Goal: Task Accomplishment & Management: Manage account settings

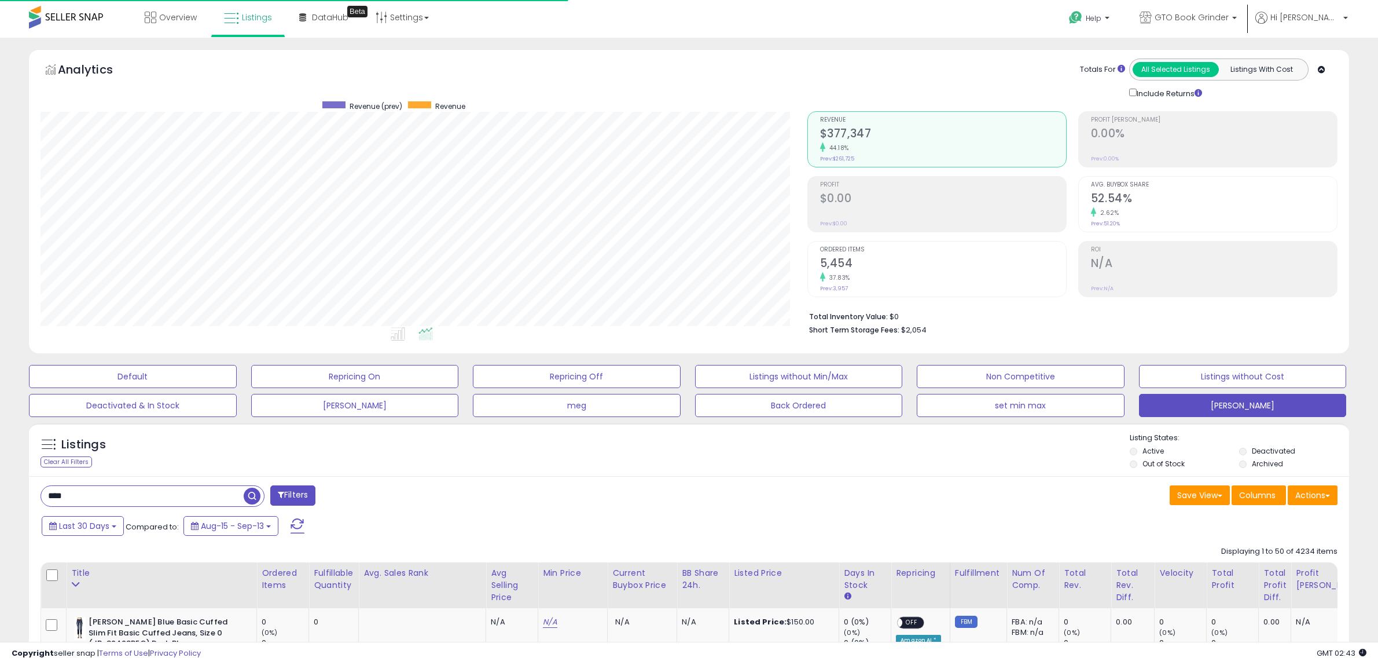
select select "**"
click at [455, 505] on div "**** Filters" at bounding box center [361, 495] width 658 height 23
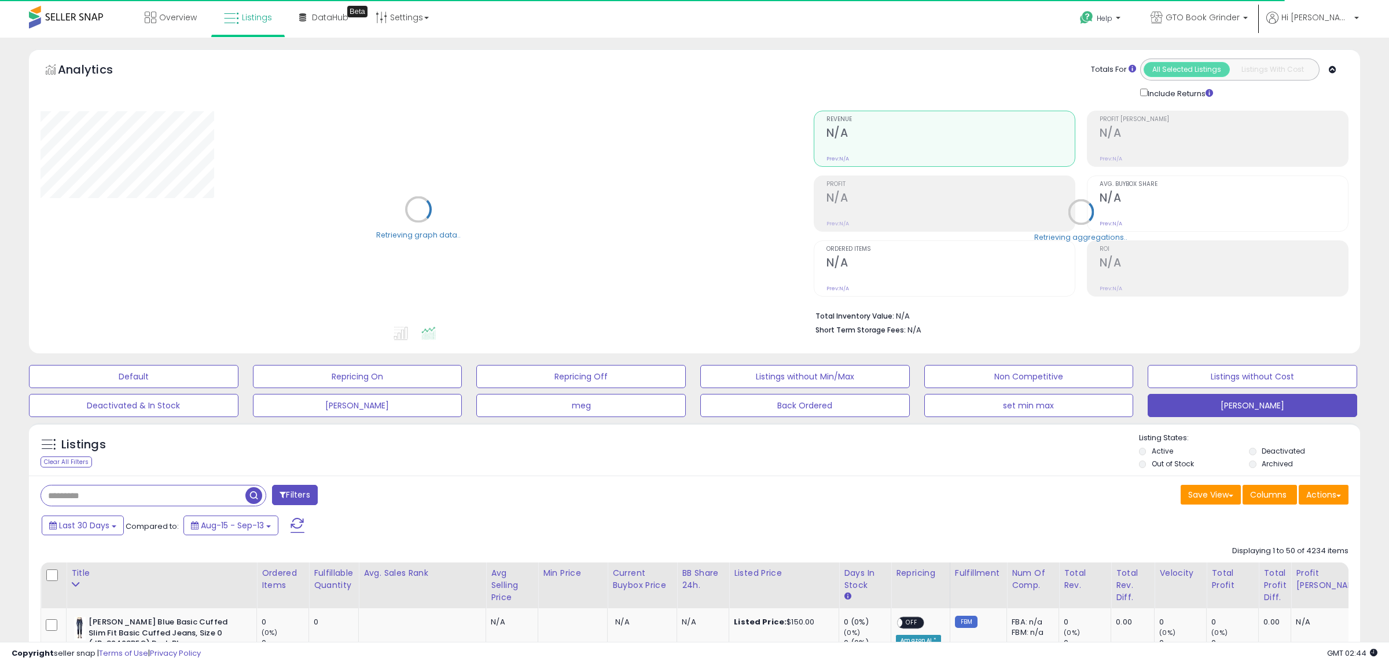
type input "****"
select select "**"
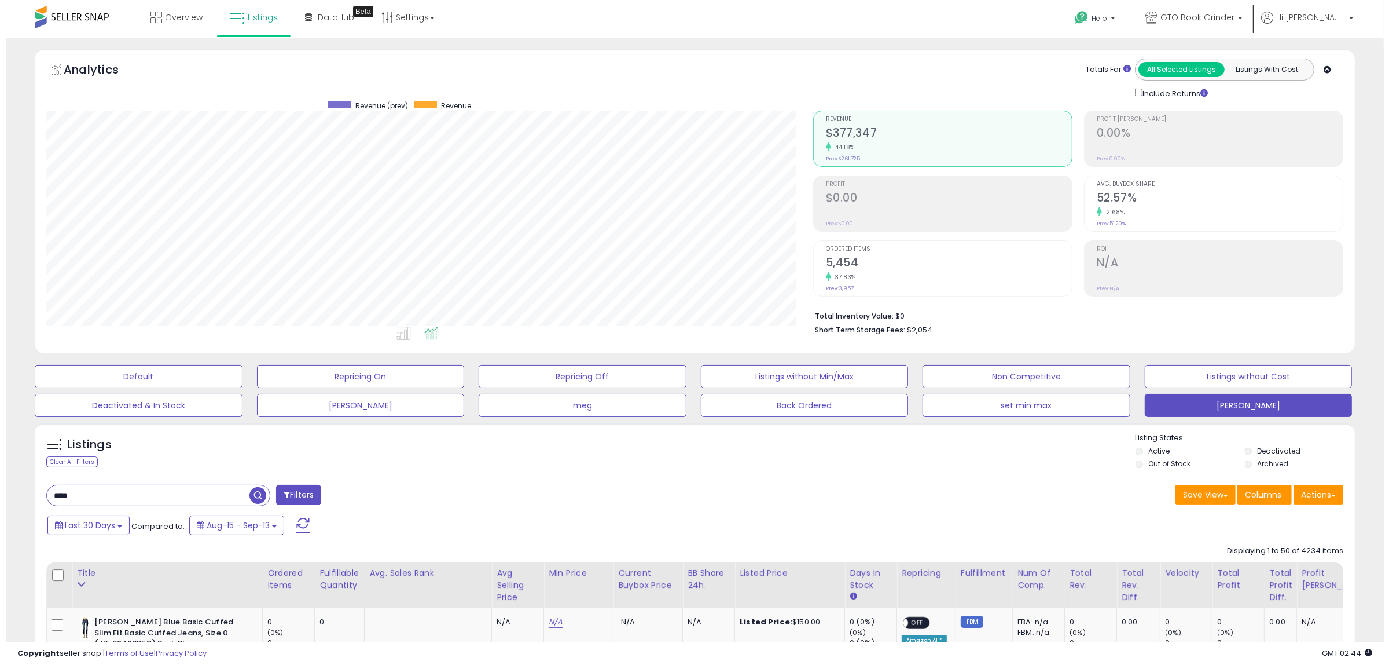
scroll to position [237, 767]
click at [843, 262] on h2 "5,454" at bounding box center [943, 264] width 246 height 16
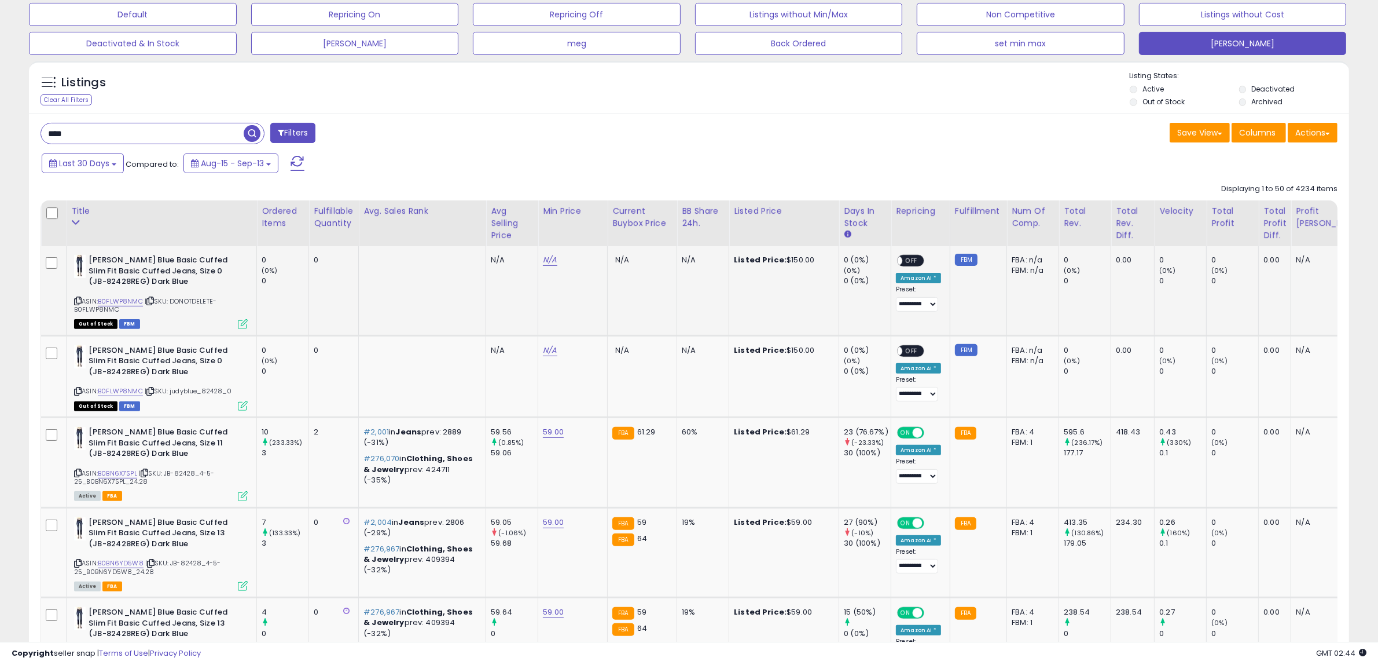
scroll to position [289, 0]
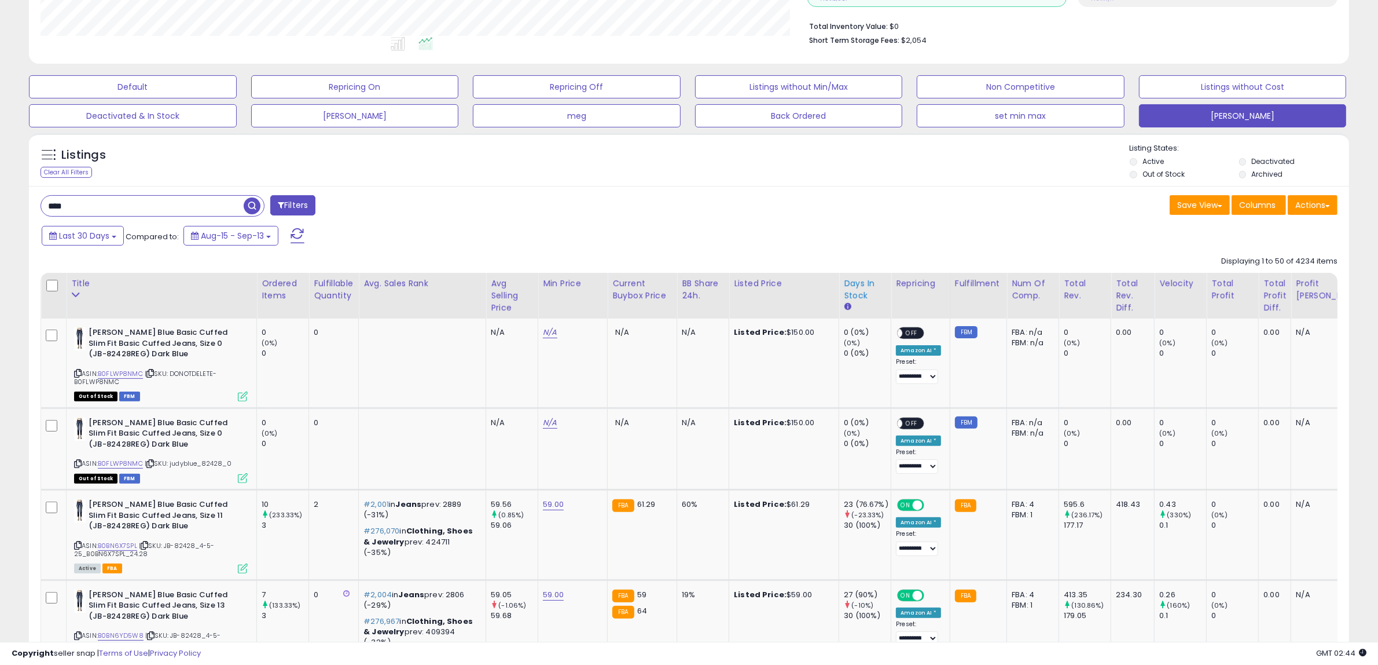
click at [854, 293] on div "Days In Stock" at bounding box center [865, 289] width 42 height 24
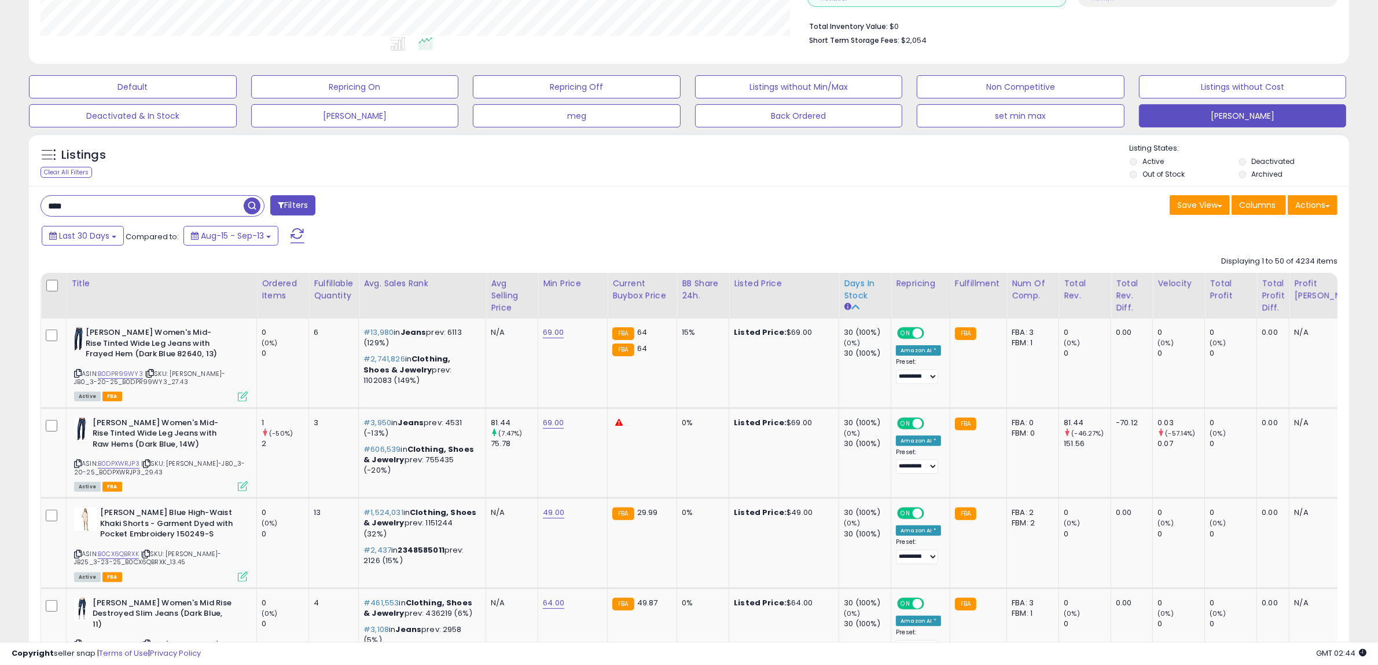
click at [857, 294] on div "Days In Stock" at bounding box center [865, 289] width 42 height 24
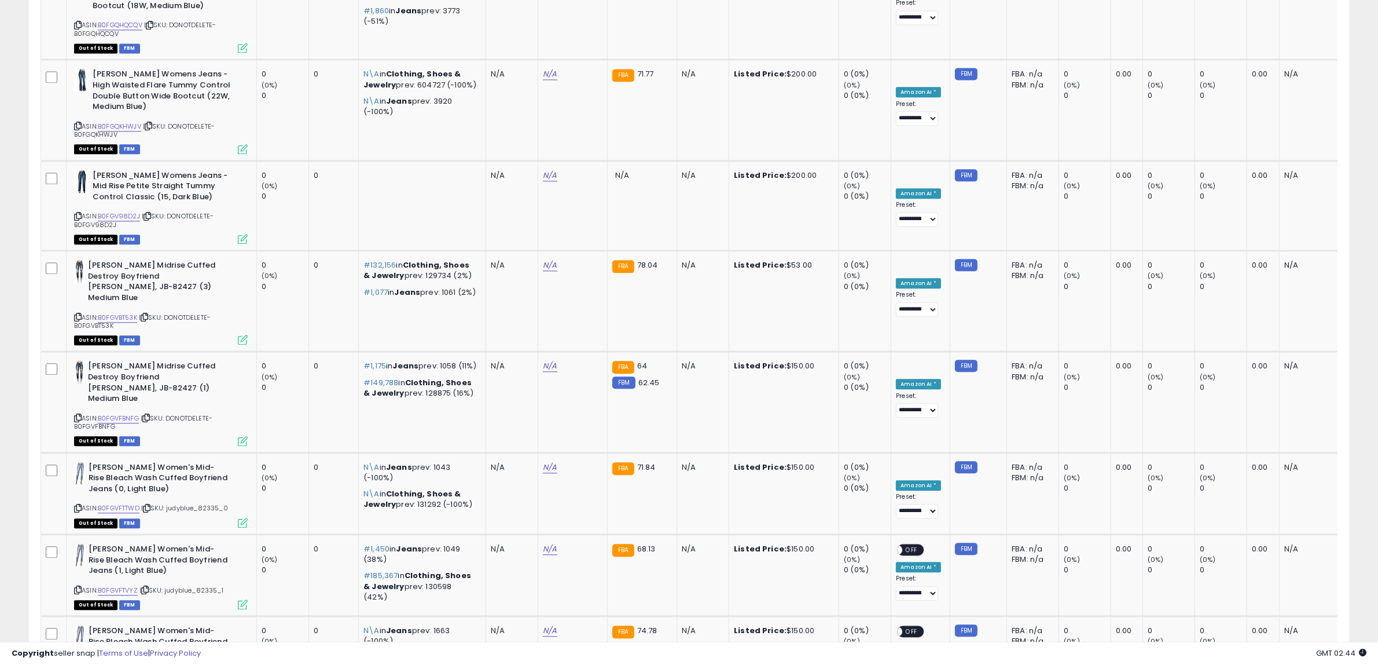
scroll to position [4654, 0]
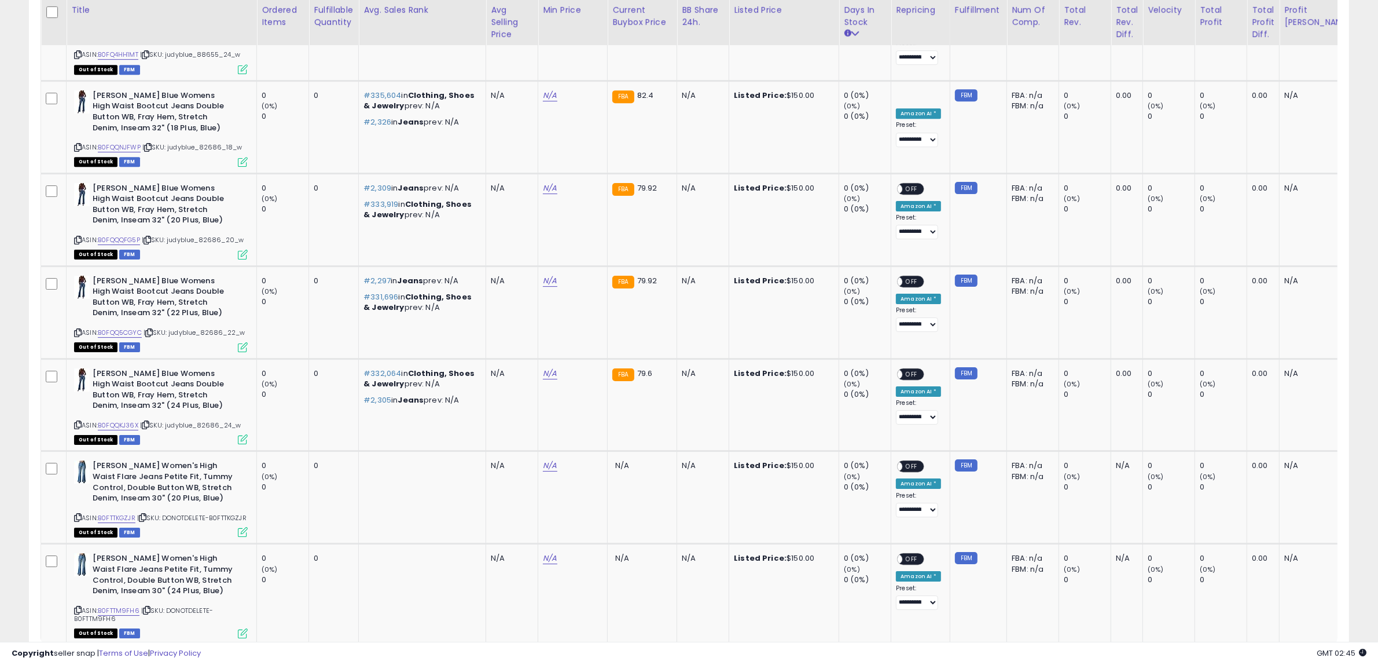
click at [1288, 657] on link "5" at bounding box center [1289, 667] width 20 height 20
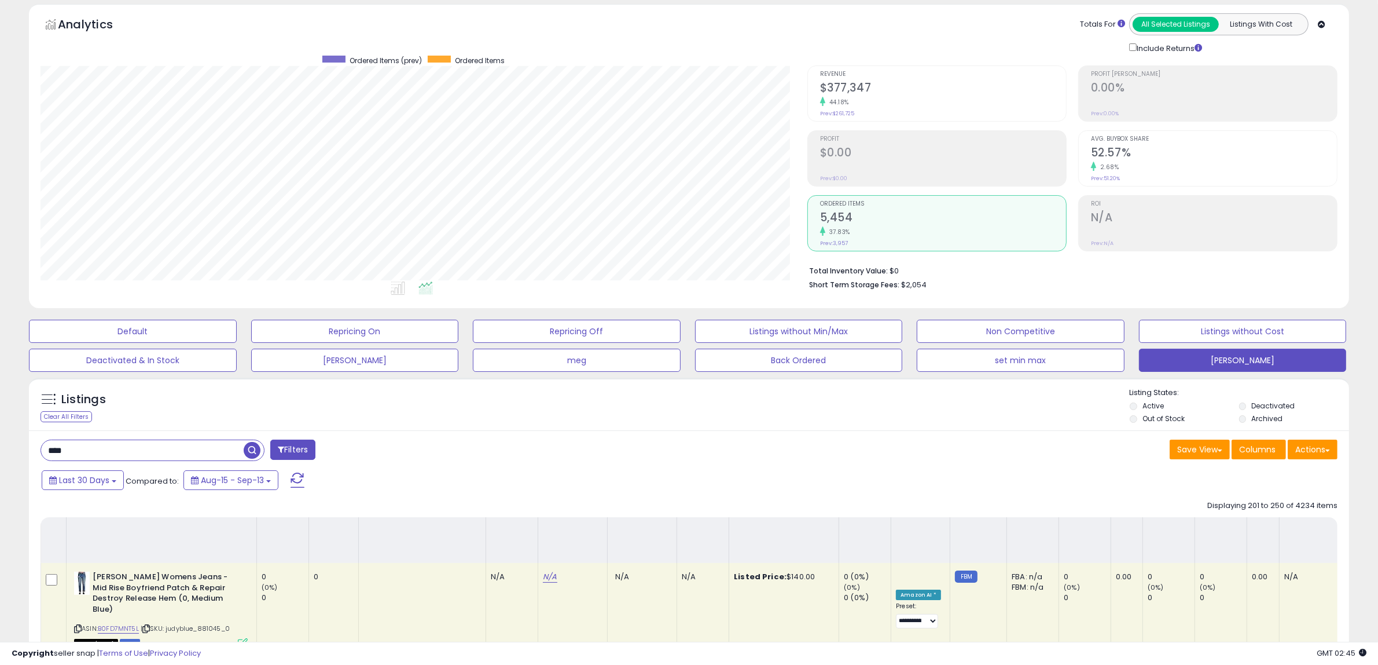
scroll to position [4472, 0]
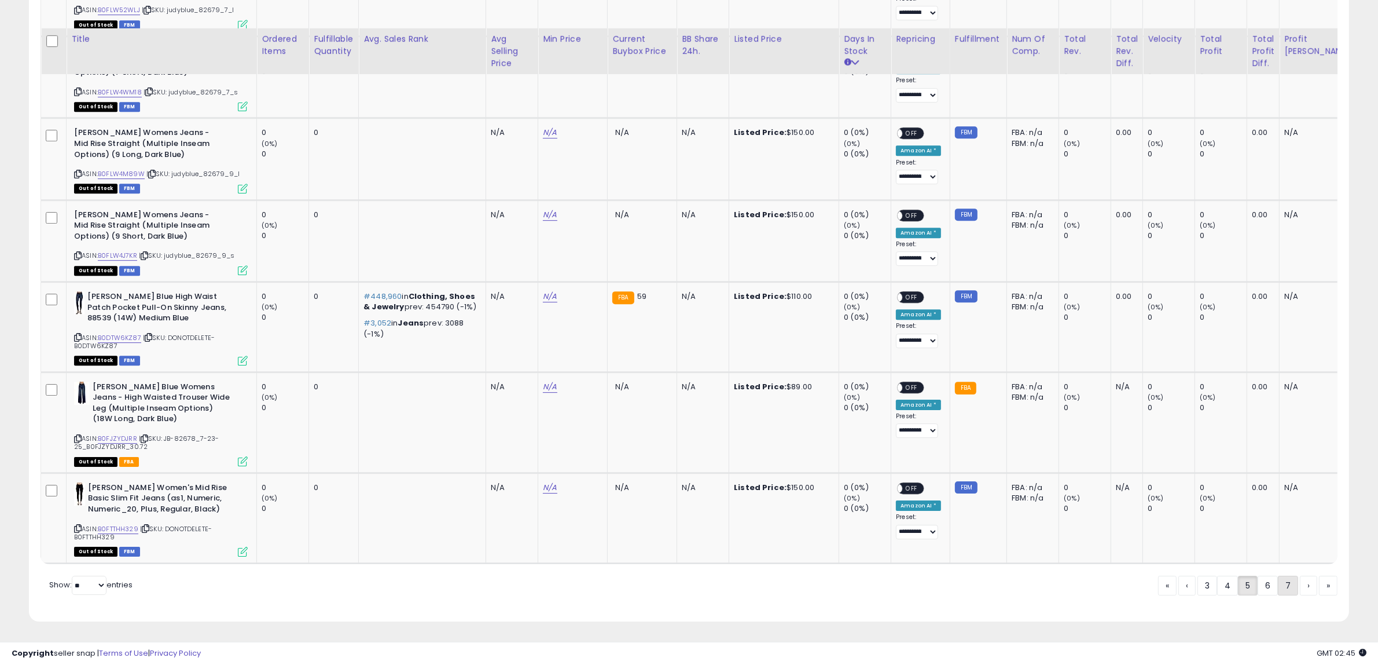
click at [1282, 585] on link "7" at bounding box center [1288, 585] width 20 height 20
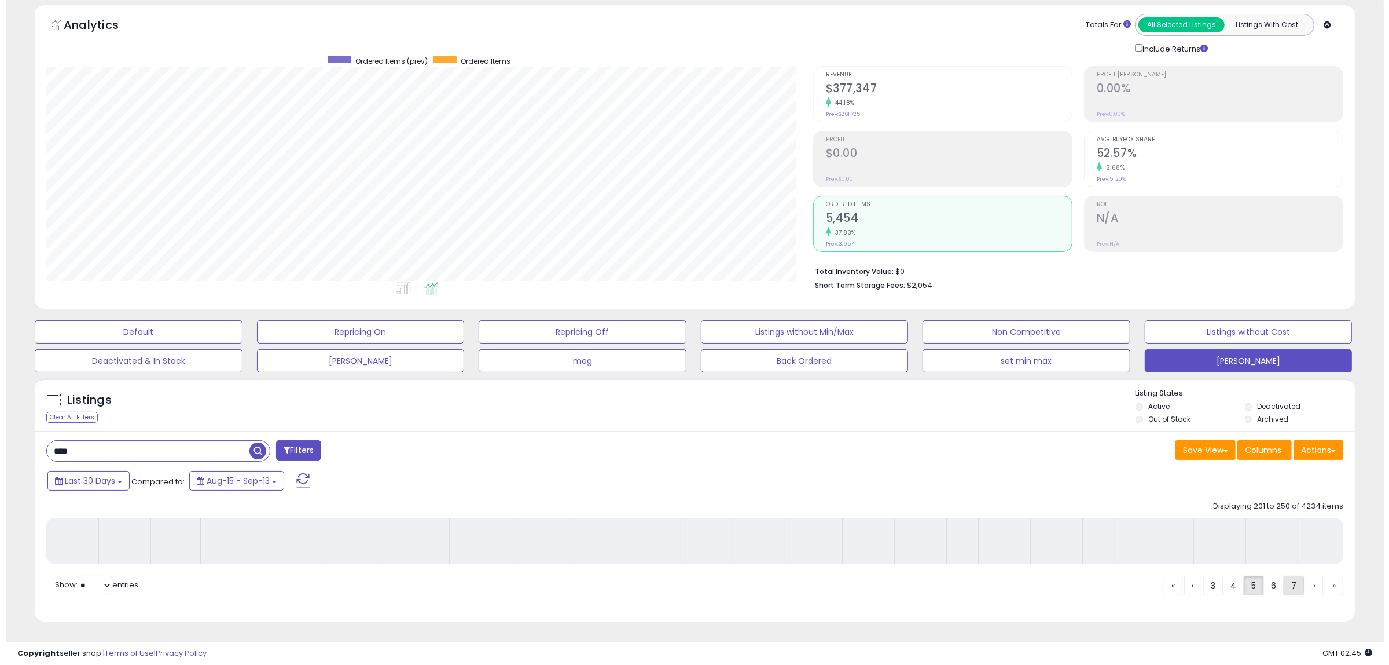
scroll to position [45, 0]
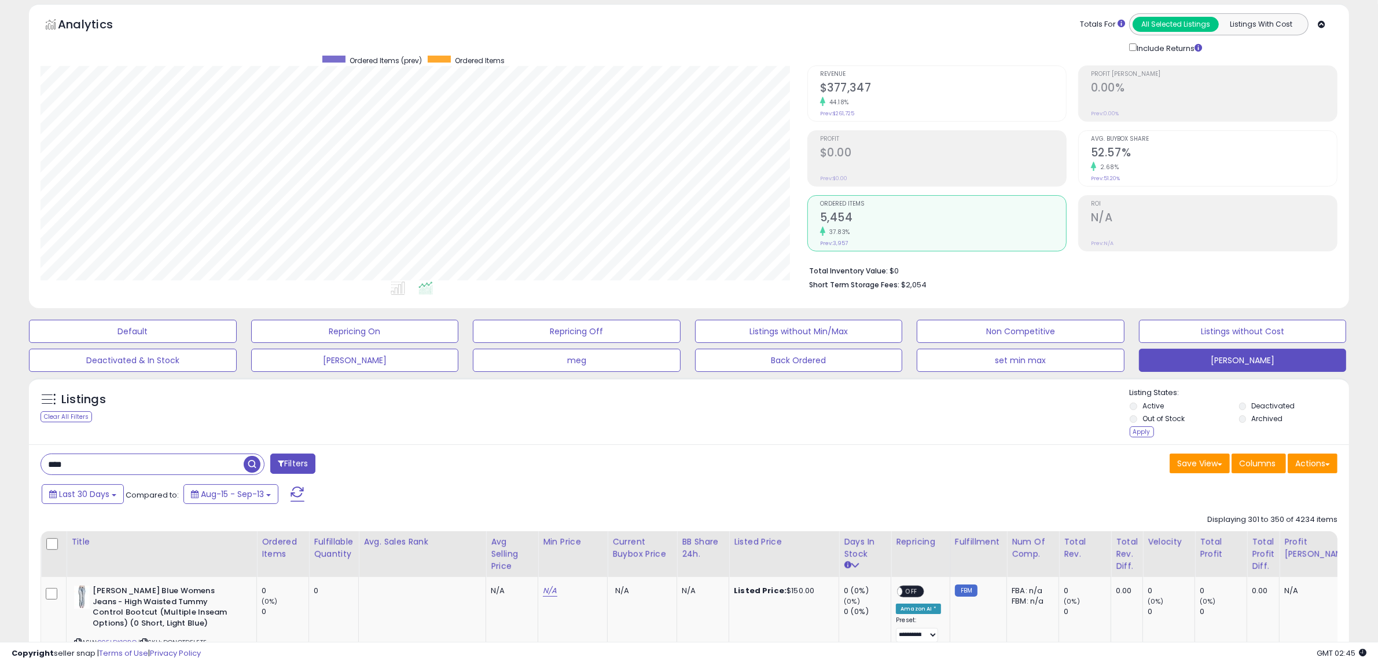
click at [1144, 431] on div "Apply" at bounding box center [1142, 431] width 24 height 11
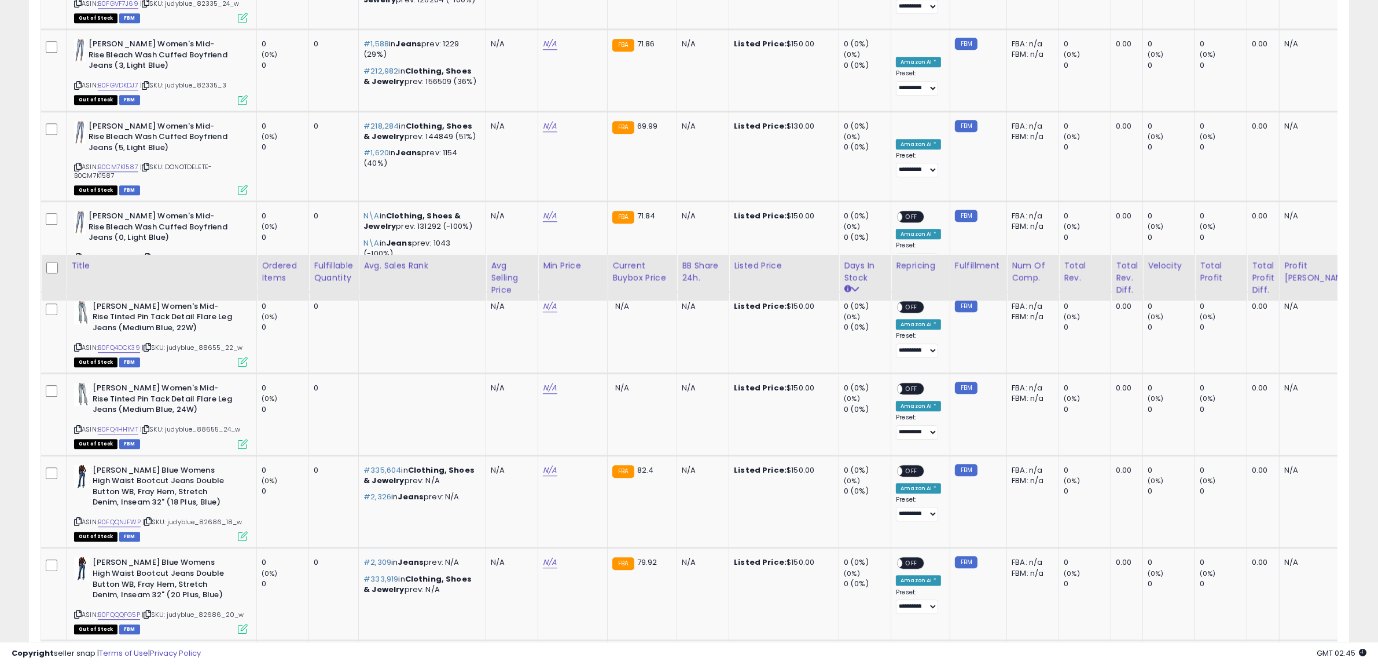
scroll to position [4711, 0]
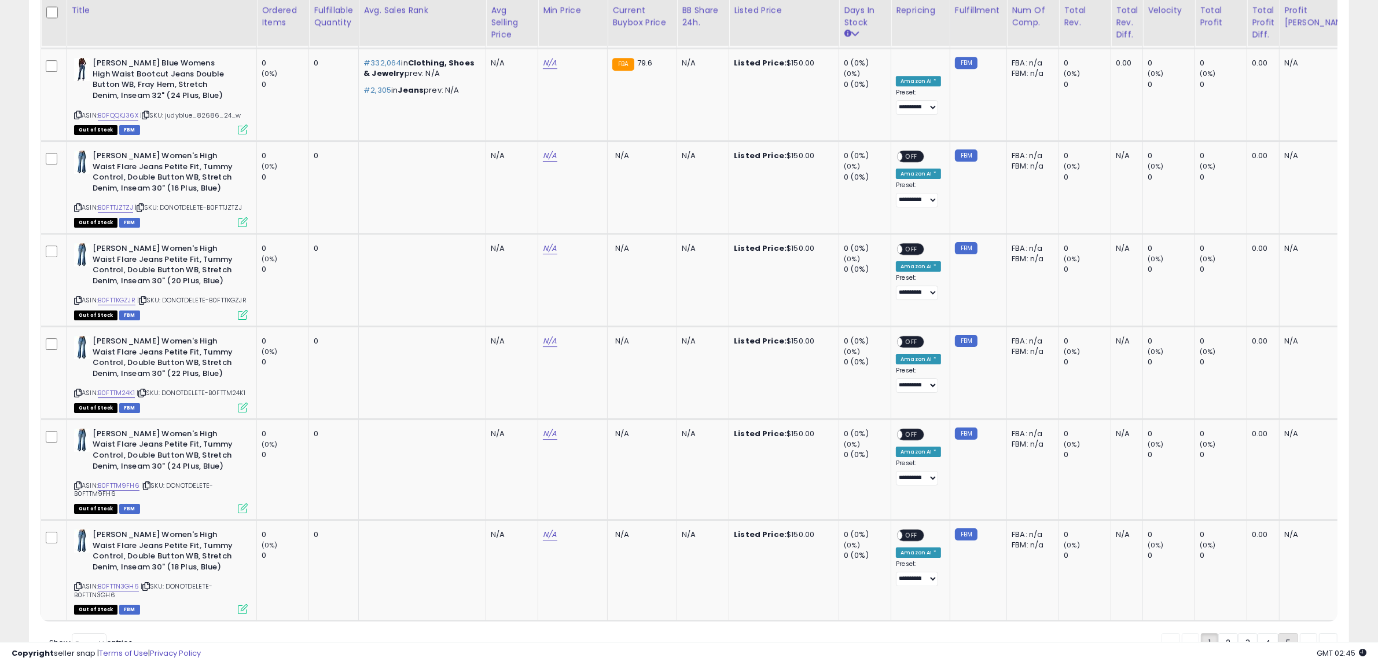
click at [1288, 633] on link "5" at bounding box center [1289, 643] width 20 height 20
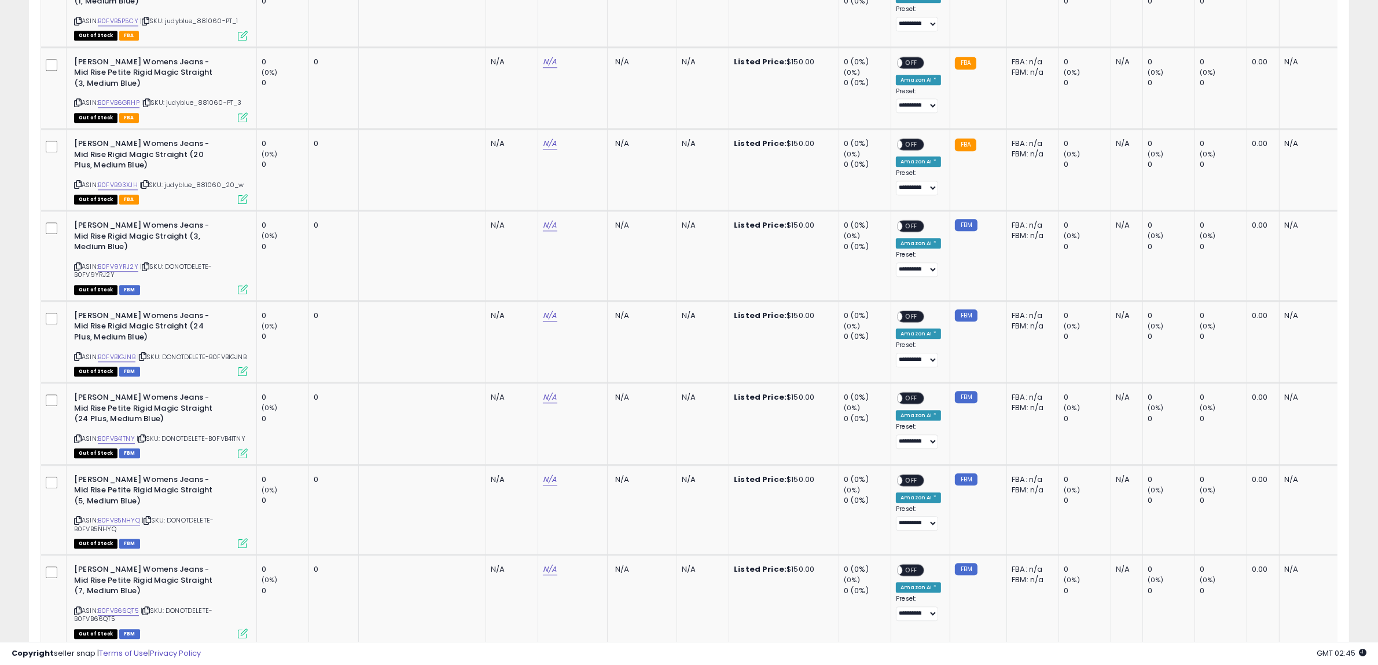
scroll to position [4317, 0]
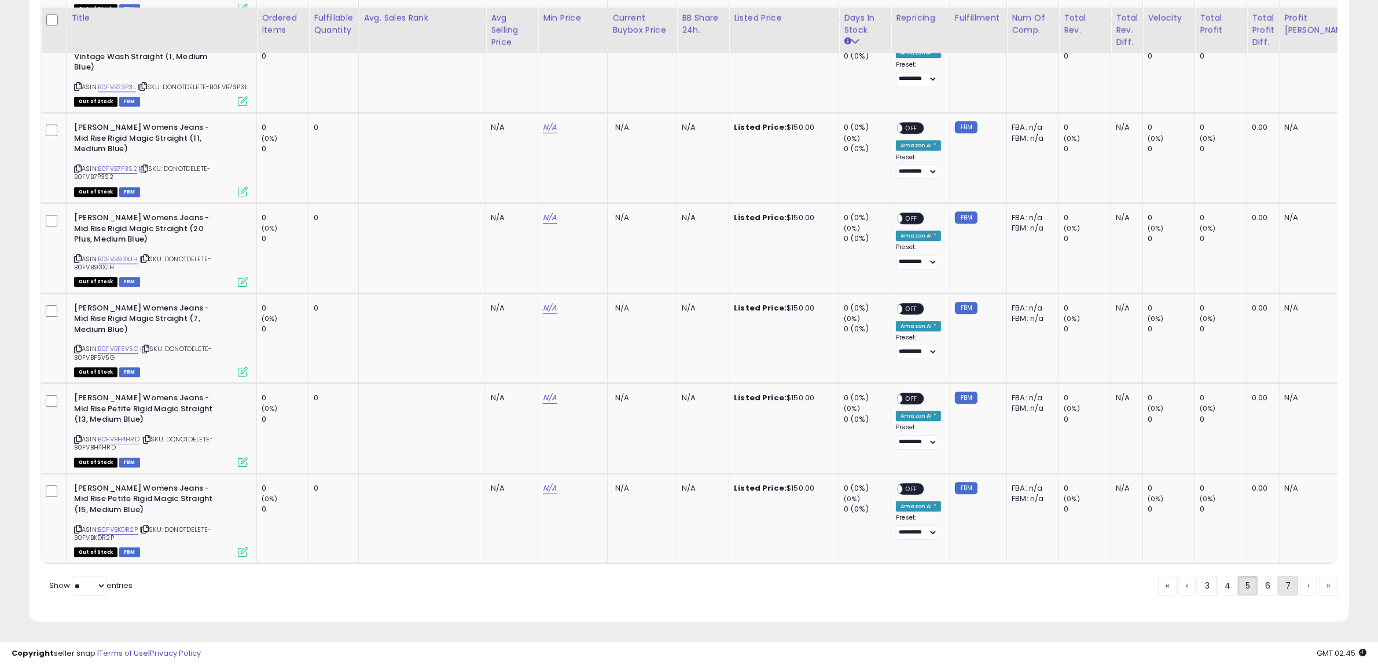
click at [1286, 585] on link "7" at bounding box center [1288, 585] width 20 height 20
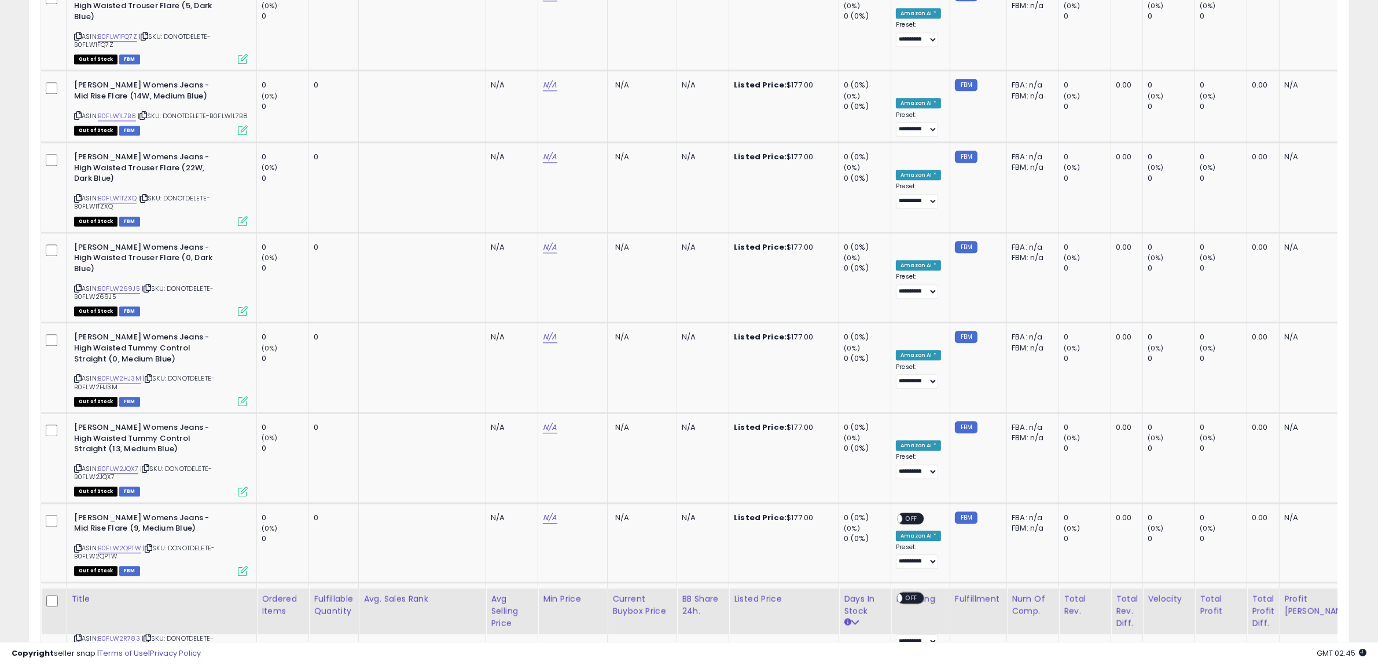
scroll to position [4426, 0]
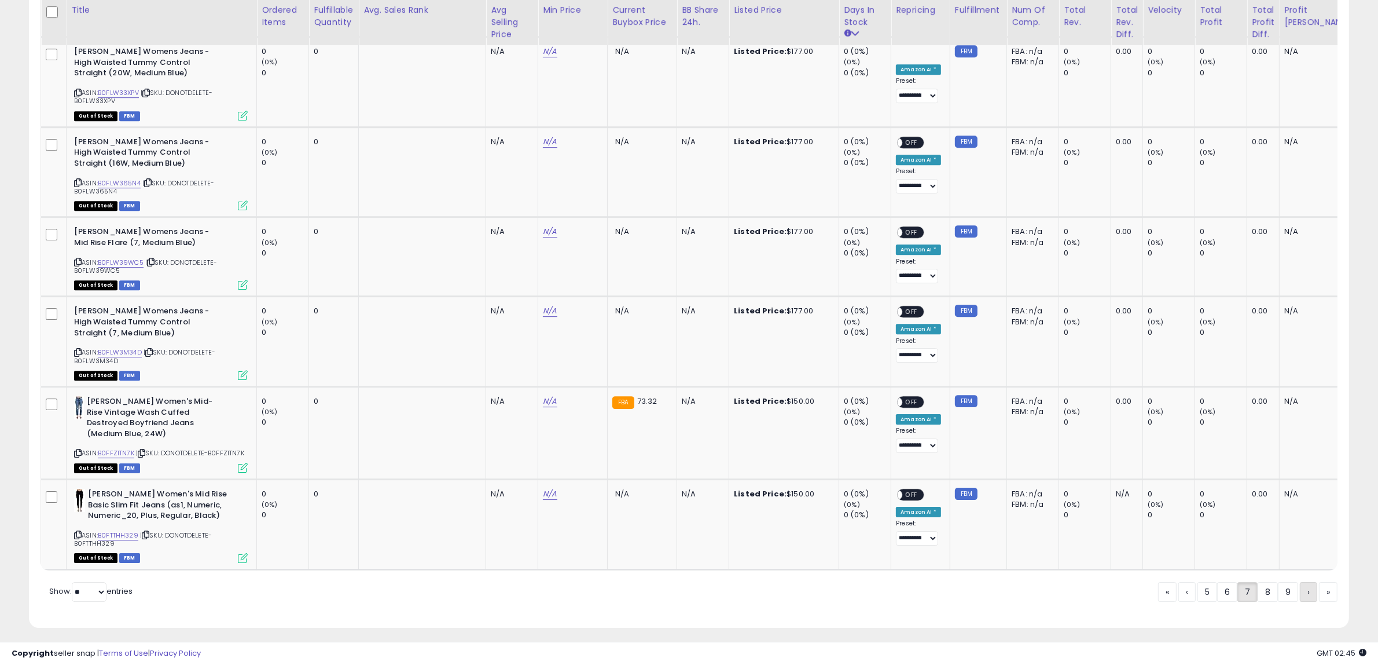
click at [1304, 586] on link "›" at bounding box center [1308, 592] width 17 height 20
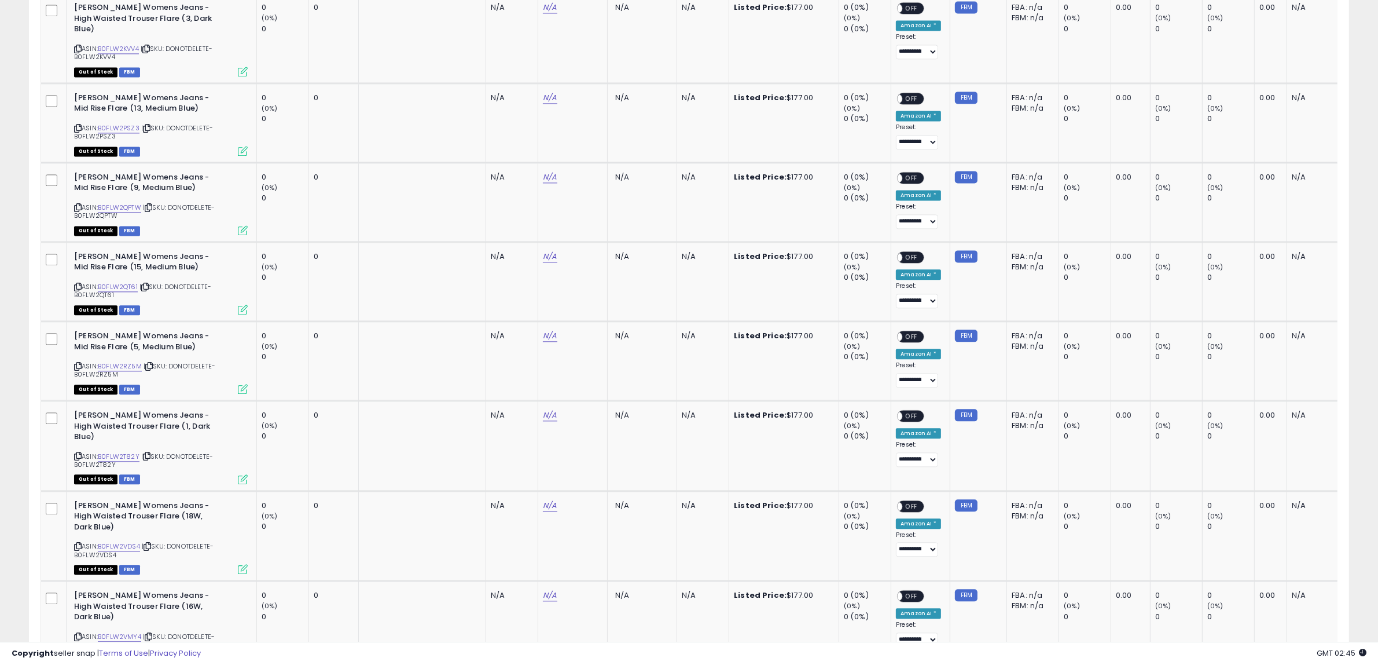
scroll to position [4613, 0]
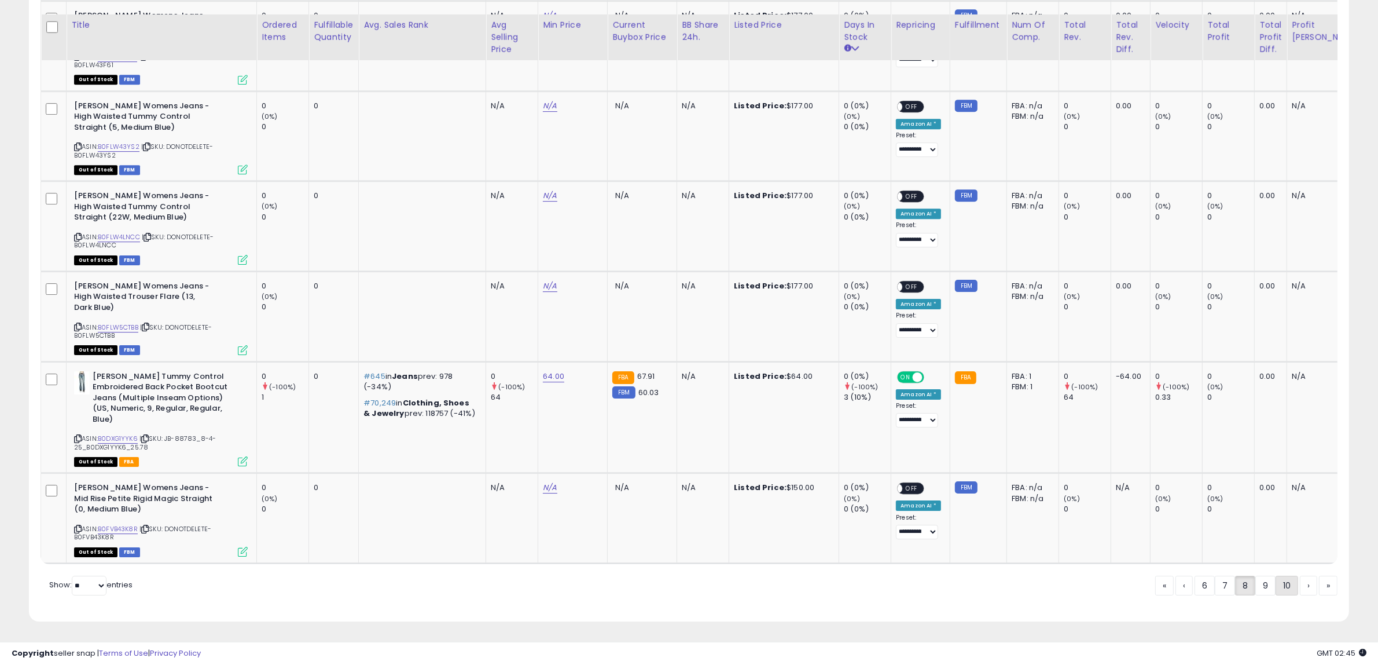
click at [1285, 585] on link "10" at bounding box center [1287, 585] width 23 height 20
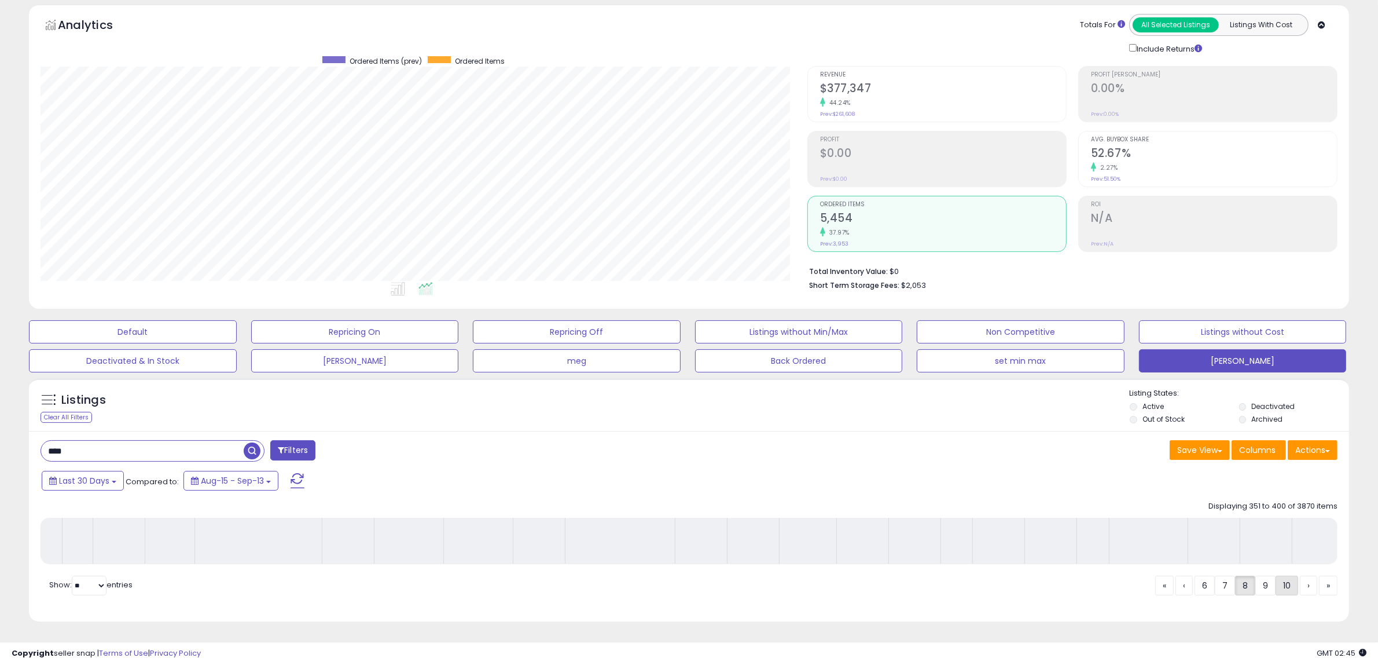
scroll to position [45, 0]
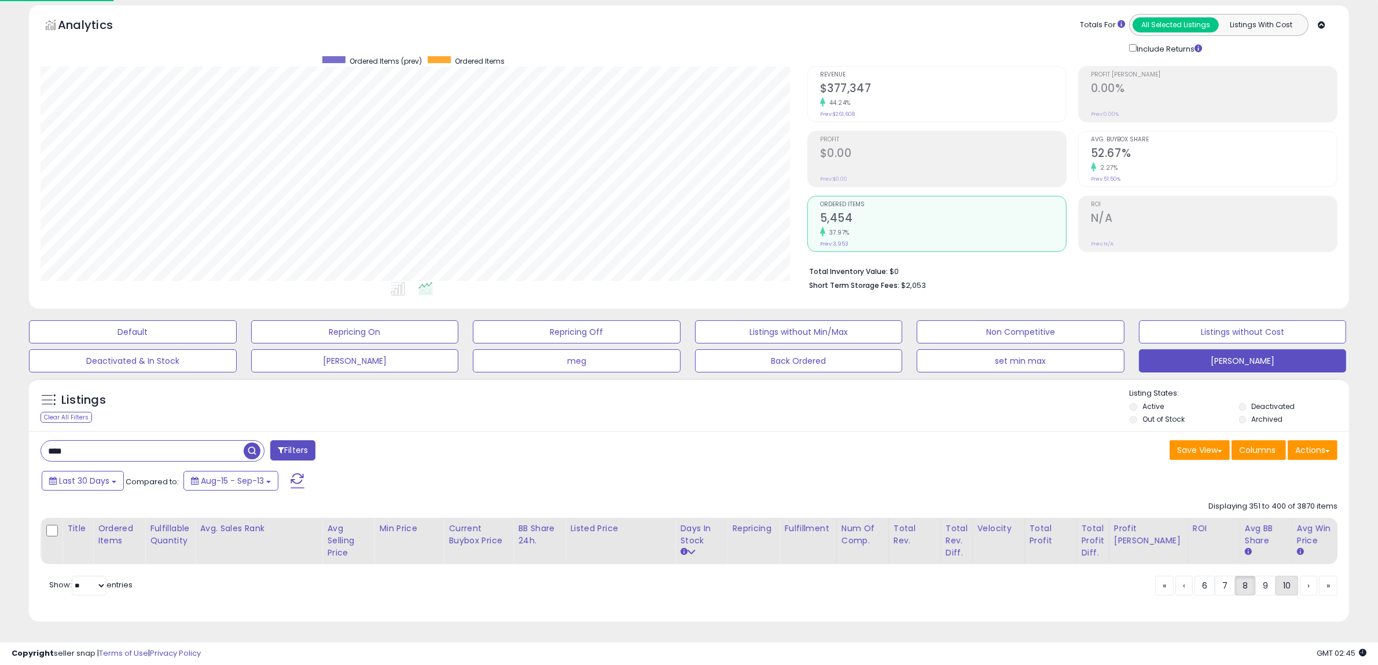
click at [1283, 583] on link "10" at bounding box center [1287, 585] width 23 height 20
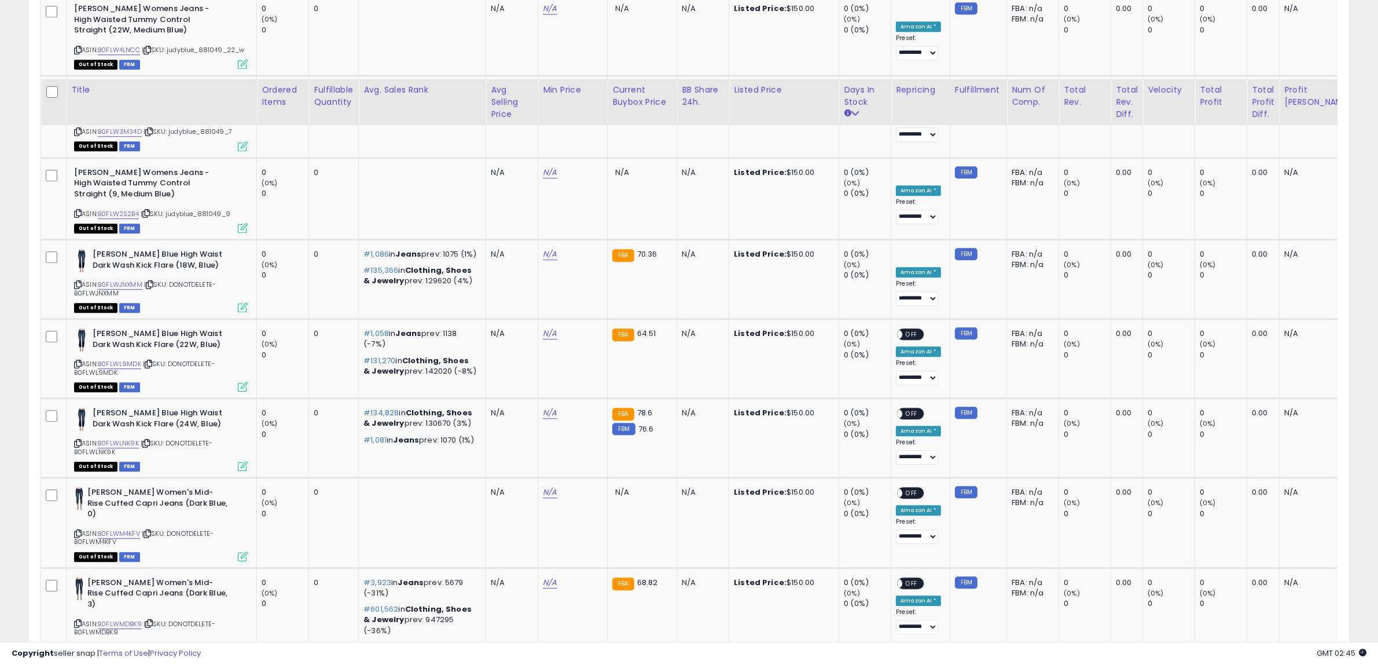
scroll to position [4368, 0]
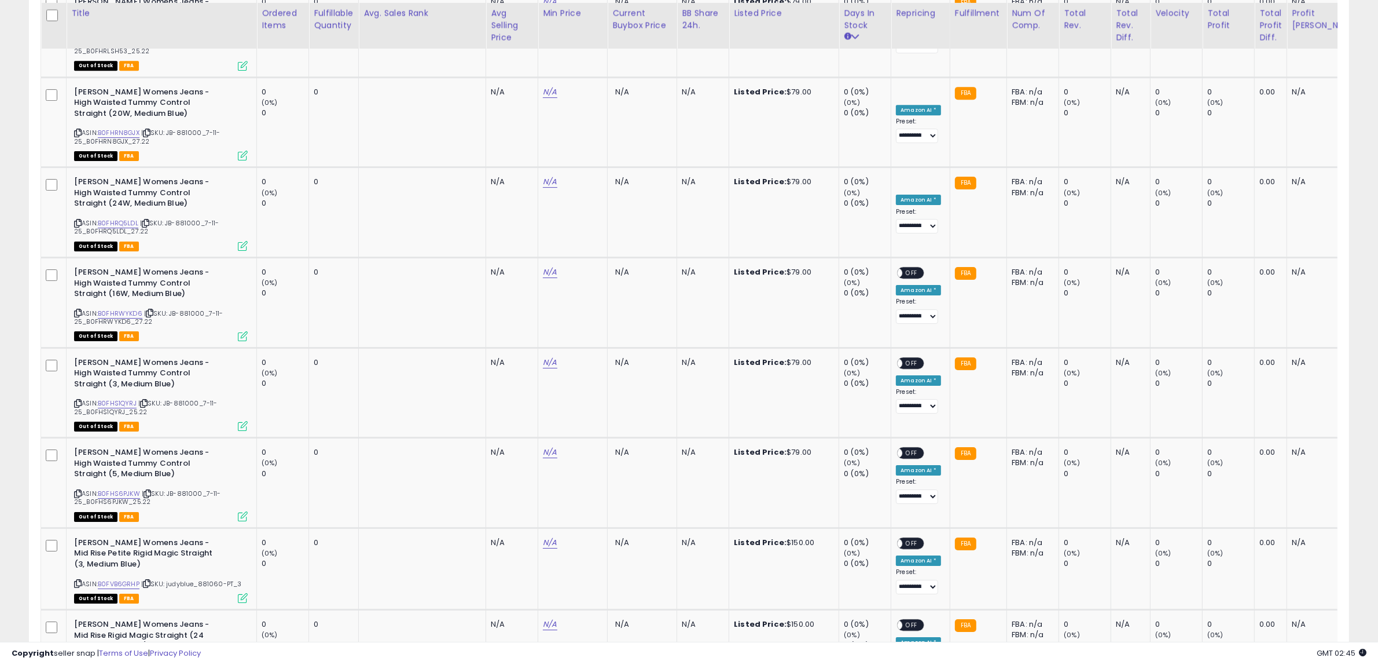
scroll to position [4711, 0]
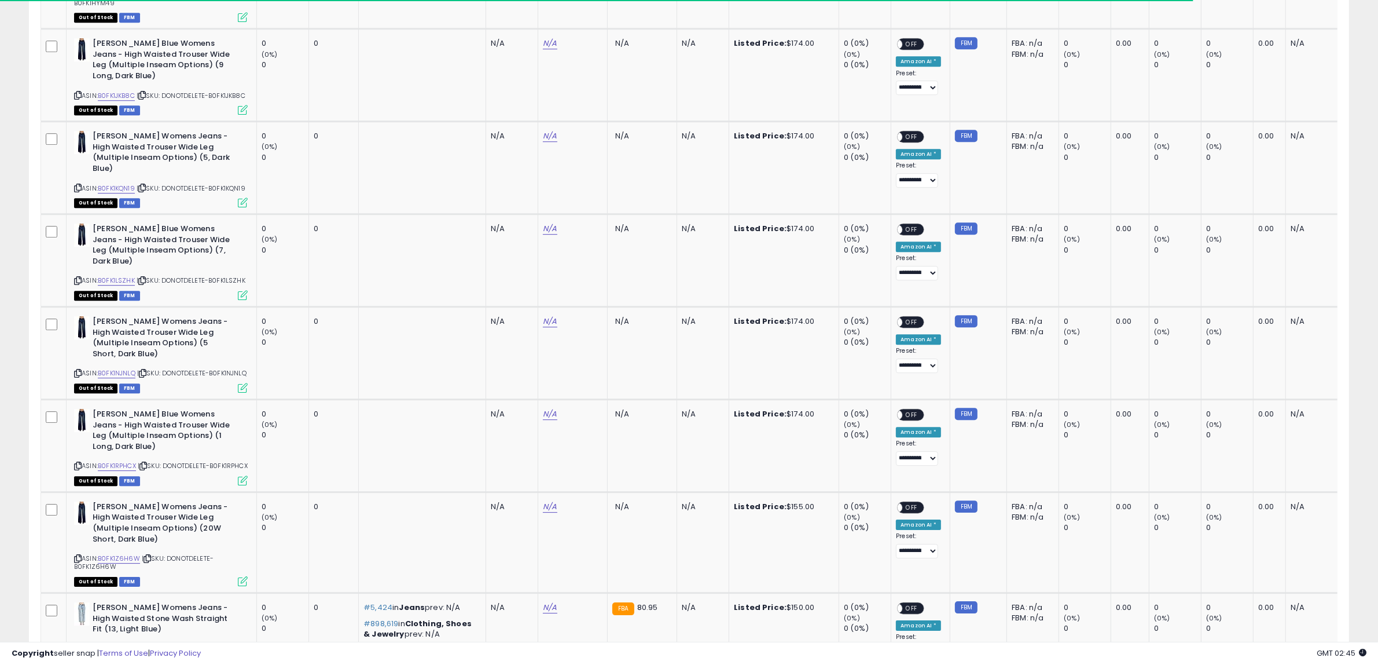
scroll to position [4601, 0]
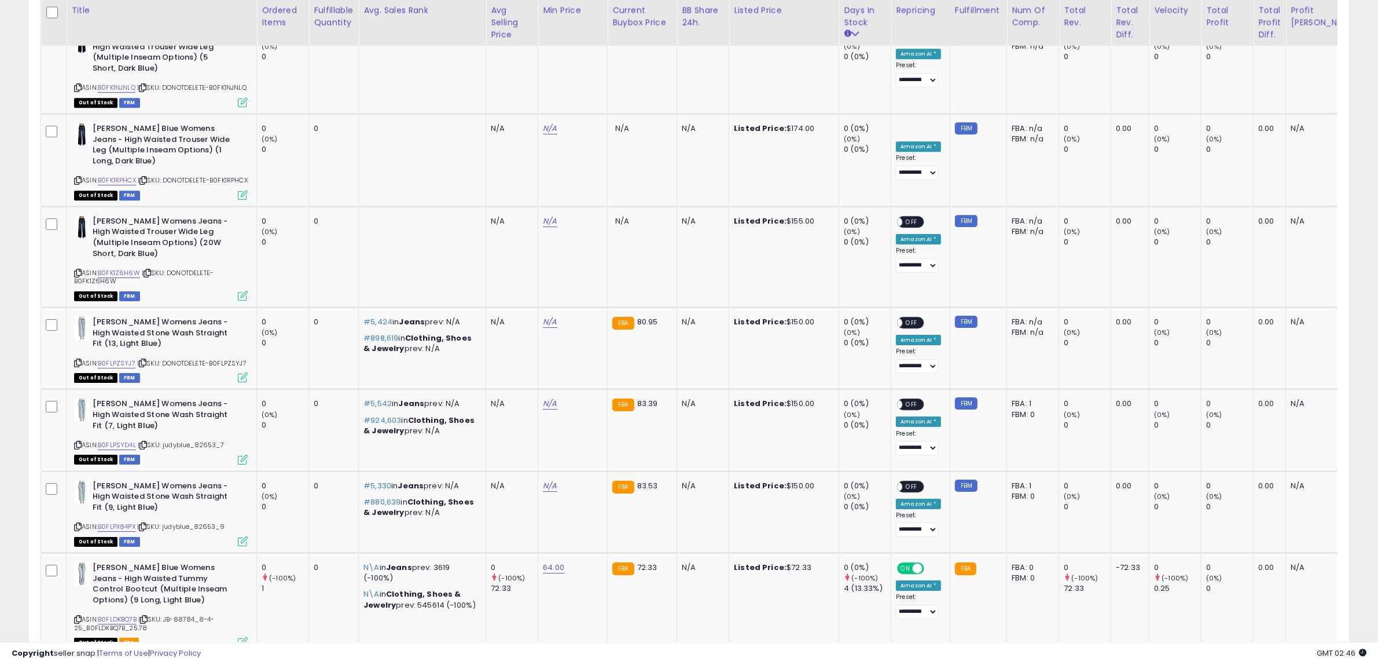
click at [1286, 664] on link "16" at bounding box center [1287, 676] width 23 height 20
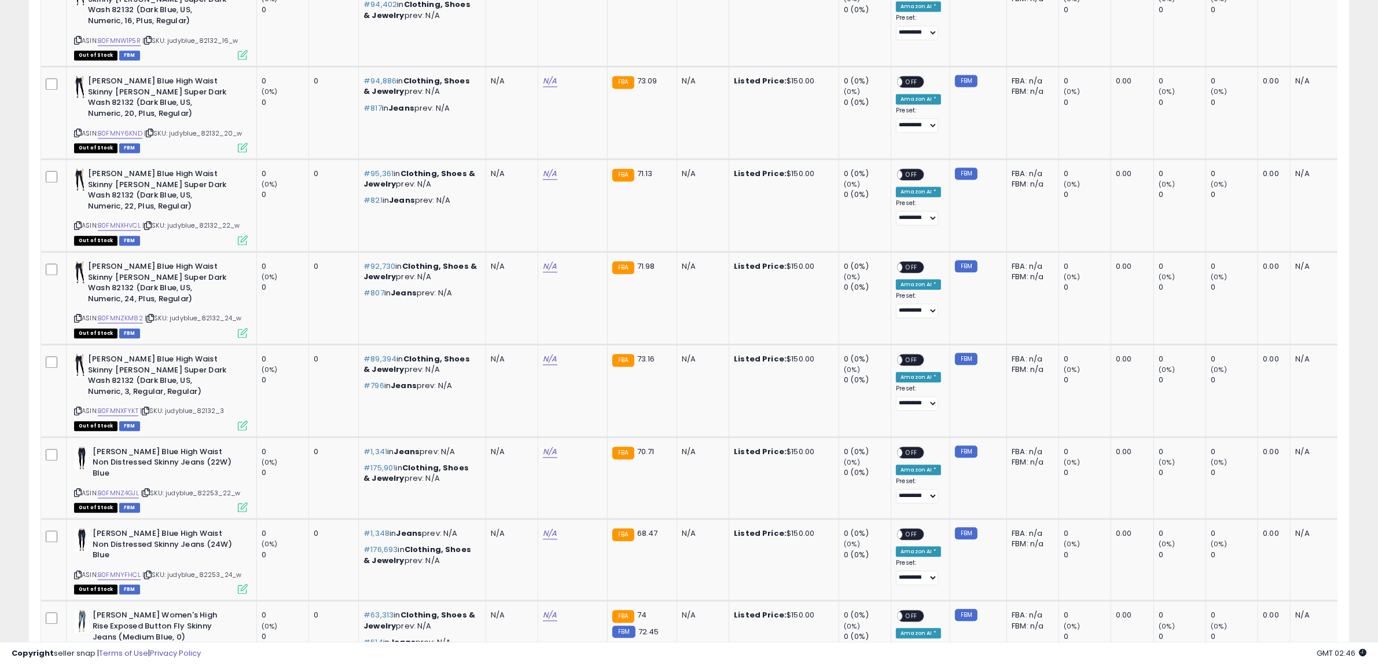
scroll to position [4483, 0]
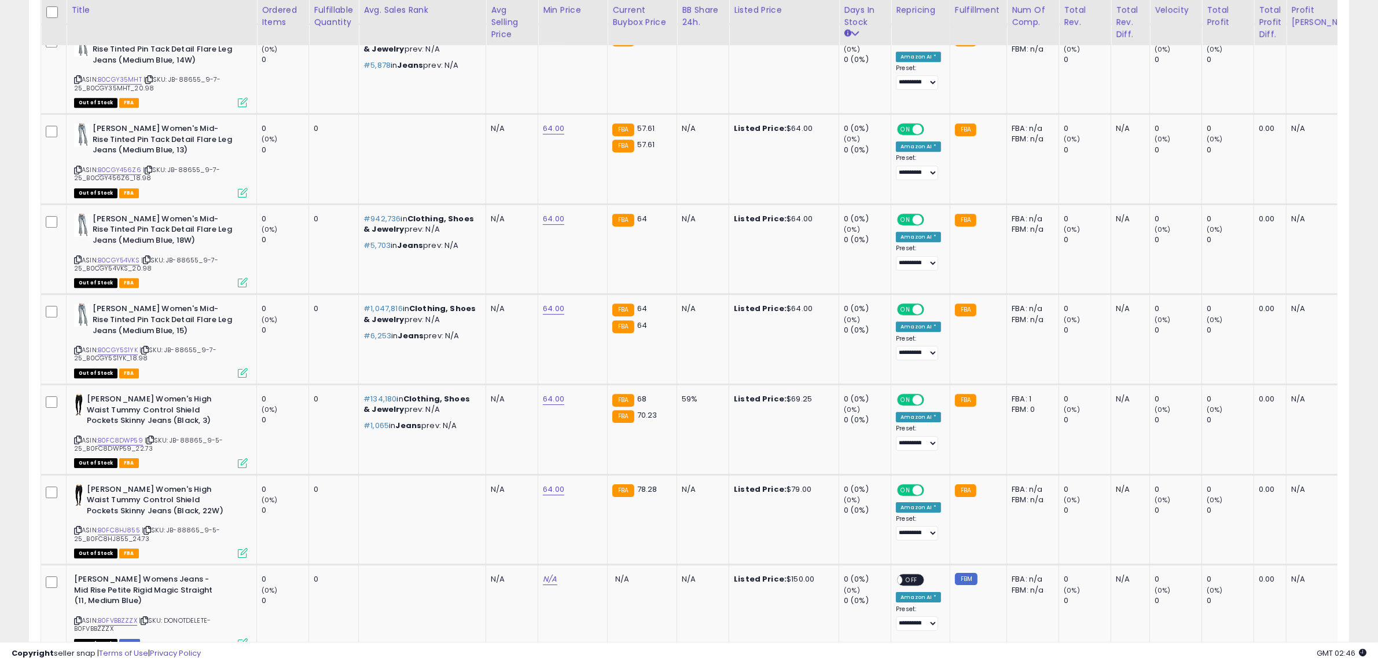
scroll to position [4438, 0]
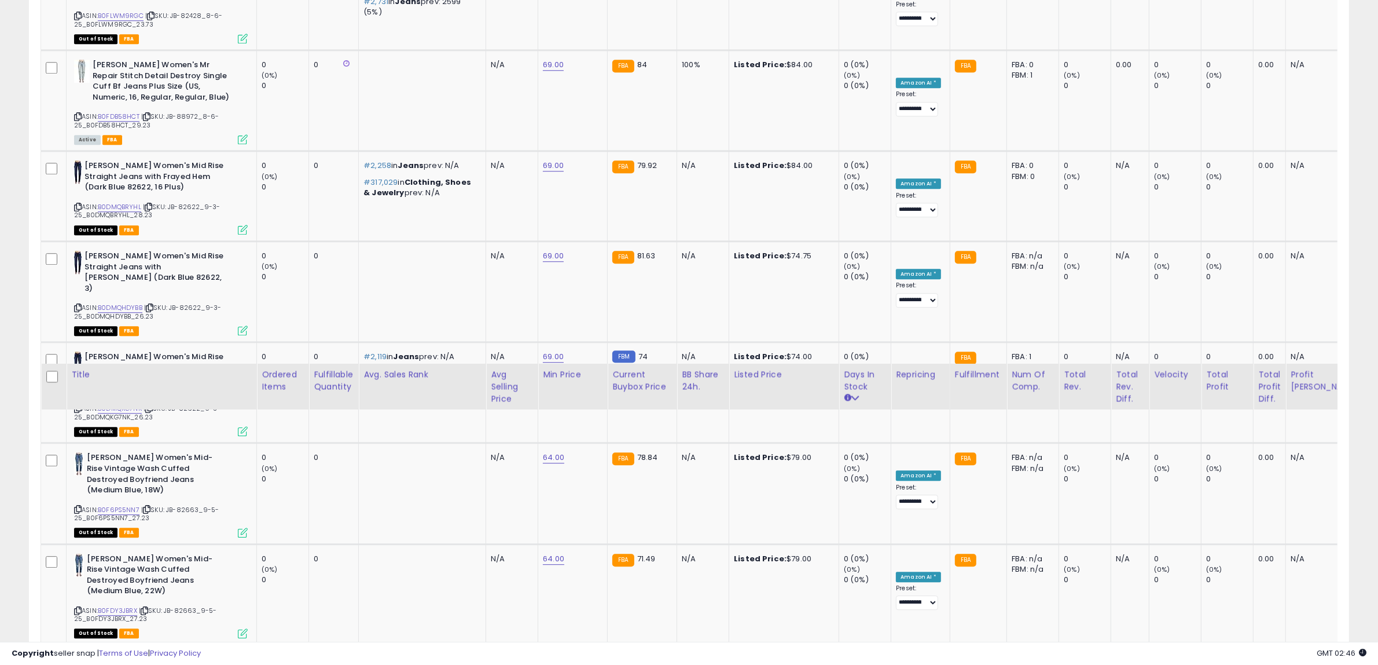
scroll to position [4285, 0]
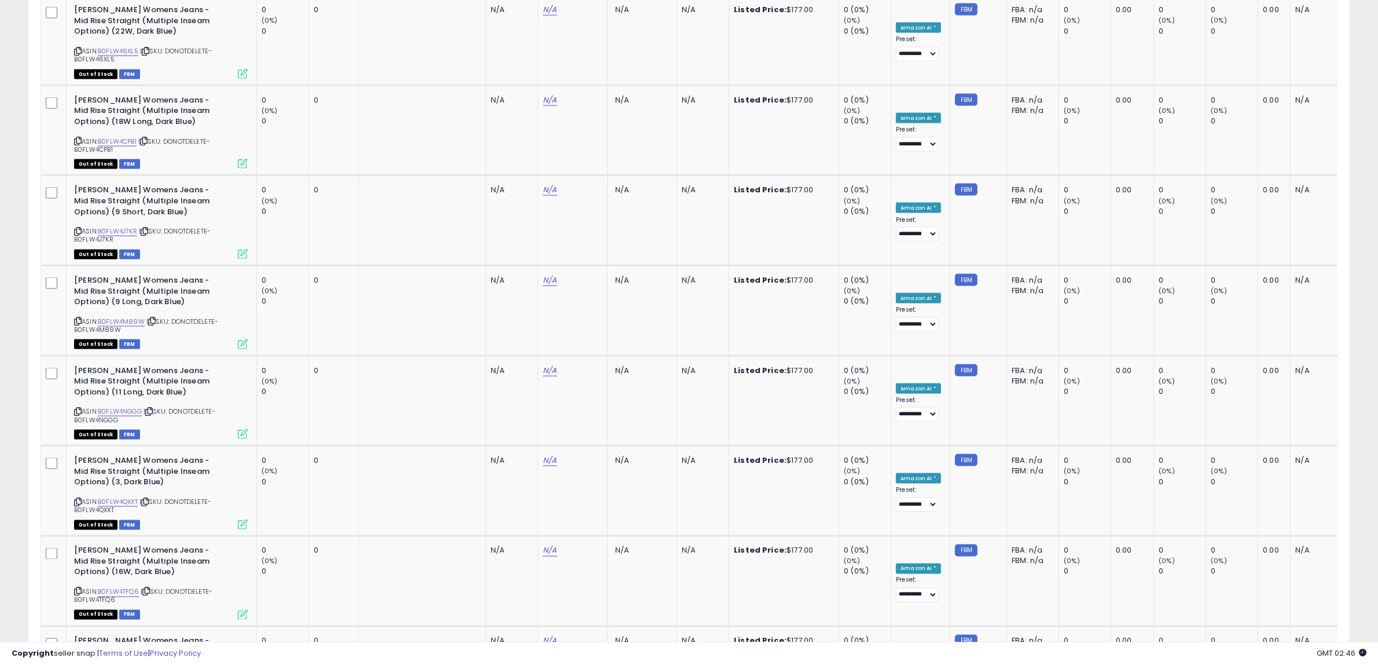
scroll to position [4461, 0]
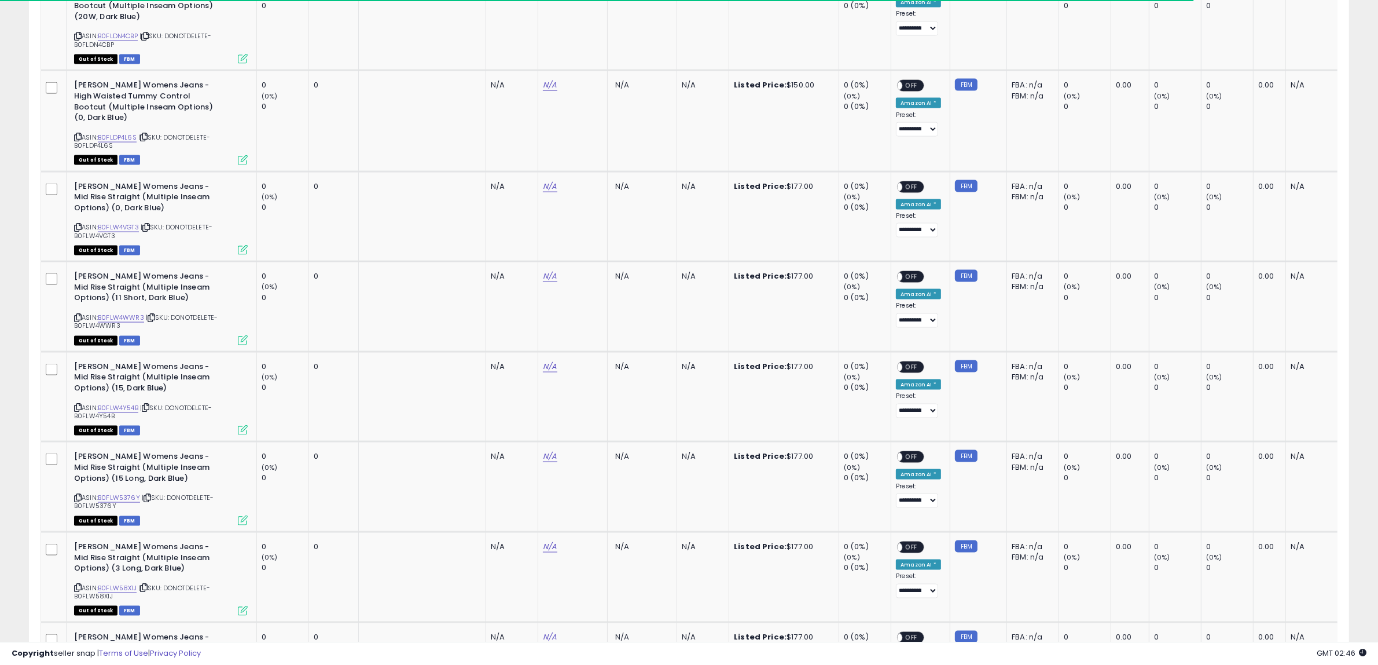
scroll to position [4469, 0]
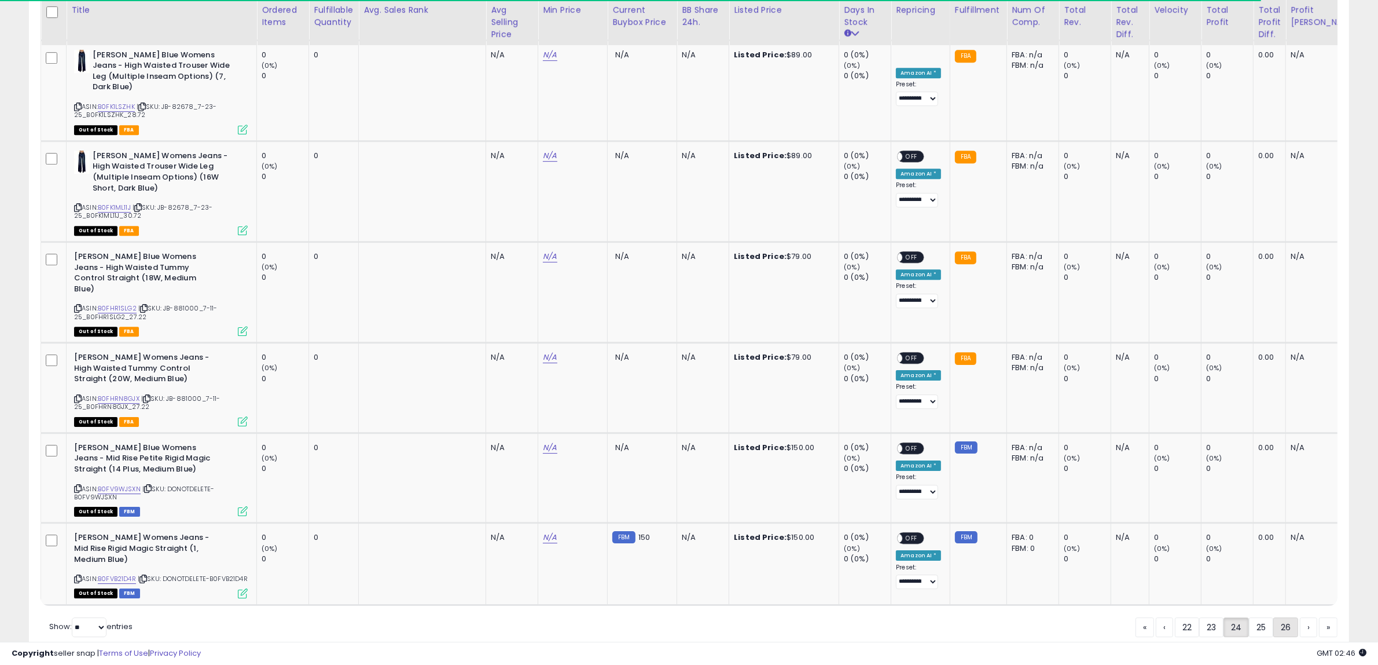
click at [1282, 617] on link "26" at bounding box center [1285, 627] width 25 height 20
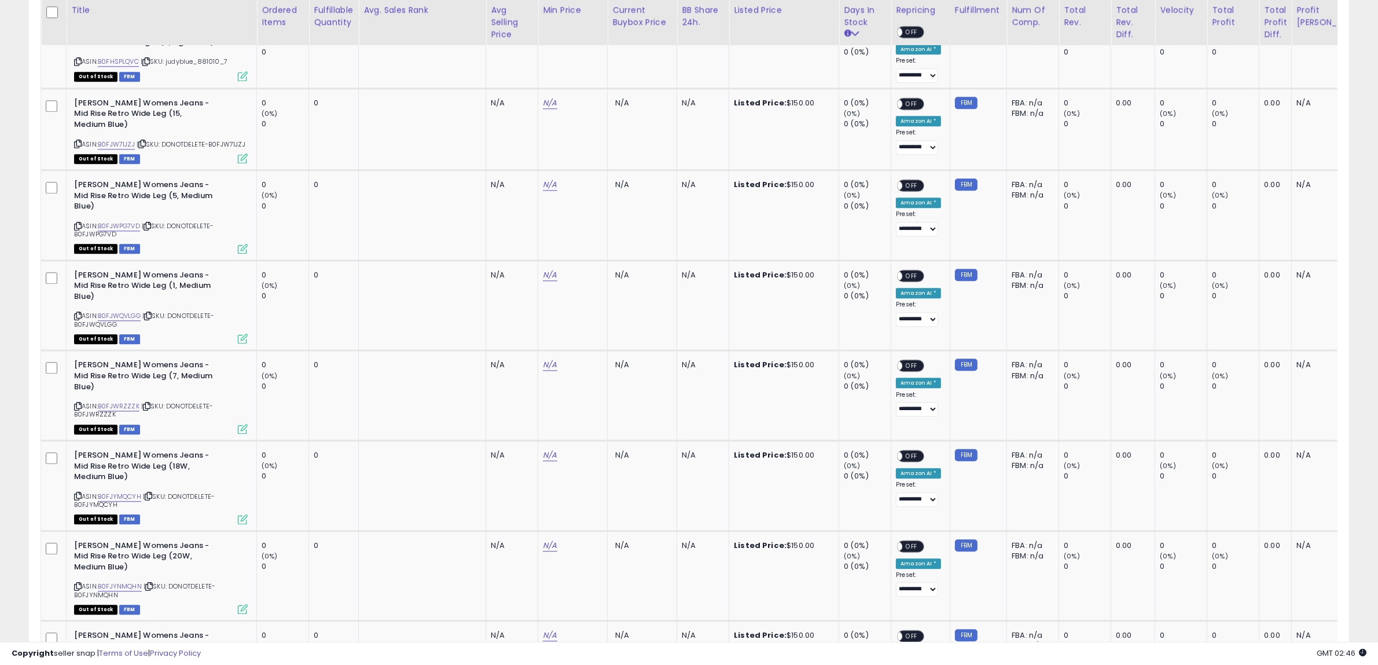
scroll to position [4208, 0]
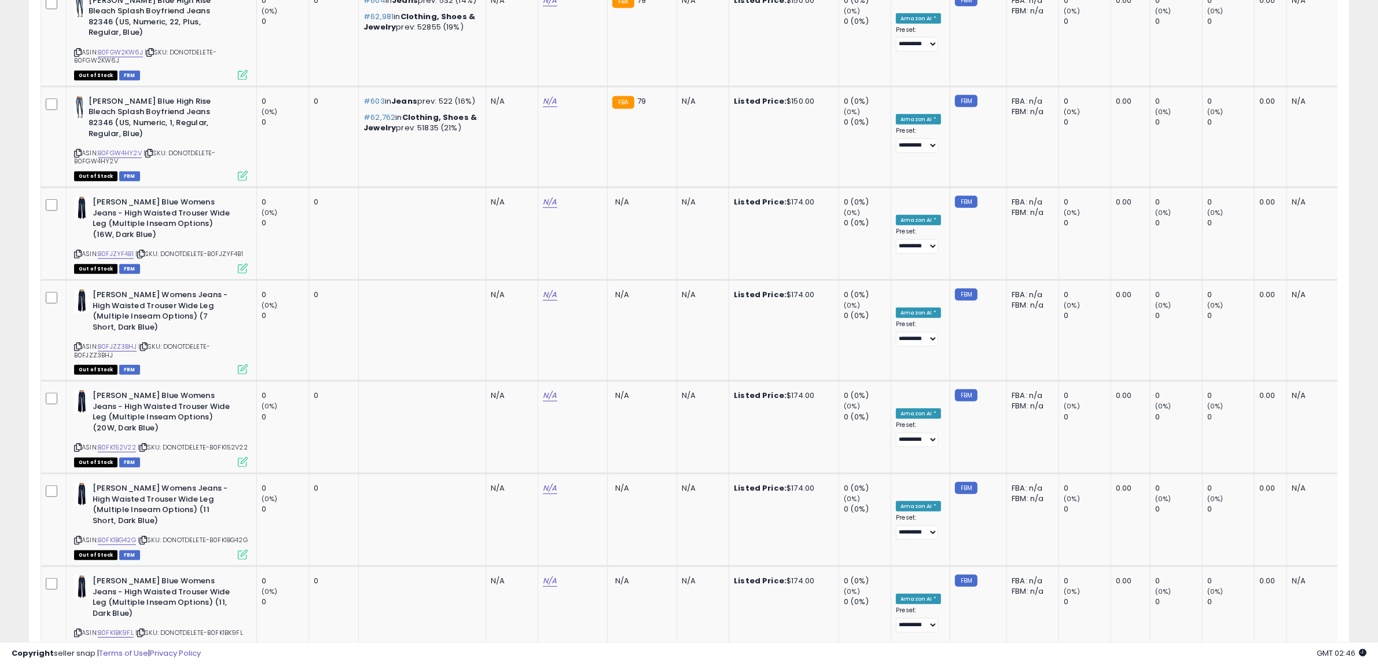
scroll to position [4658, 0]
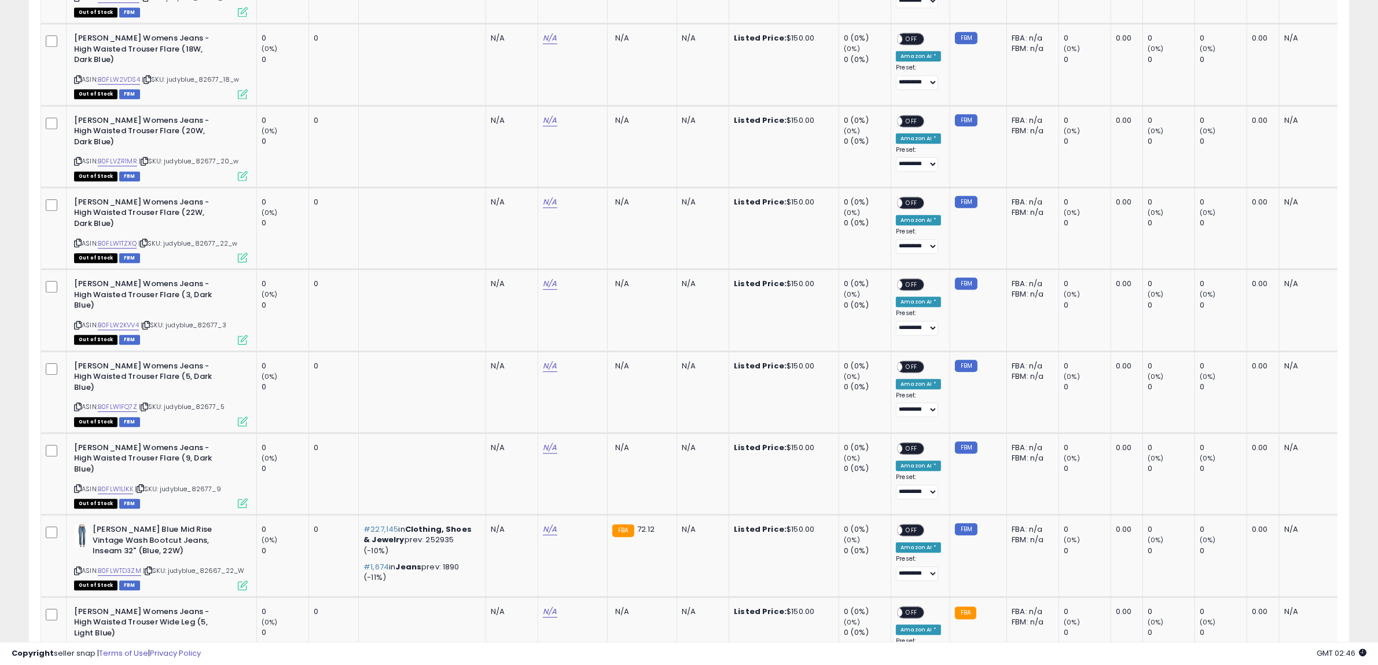
scroll to position [4278, 0]
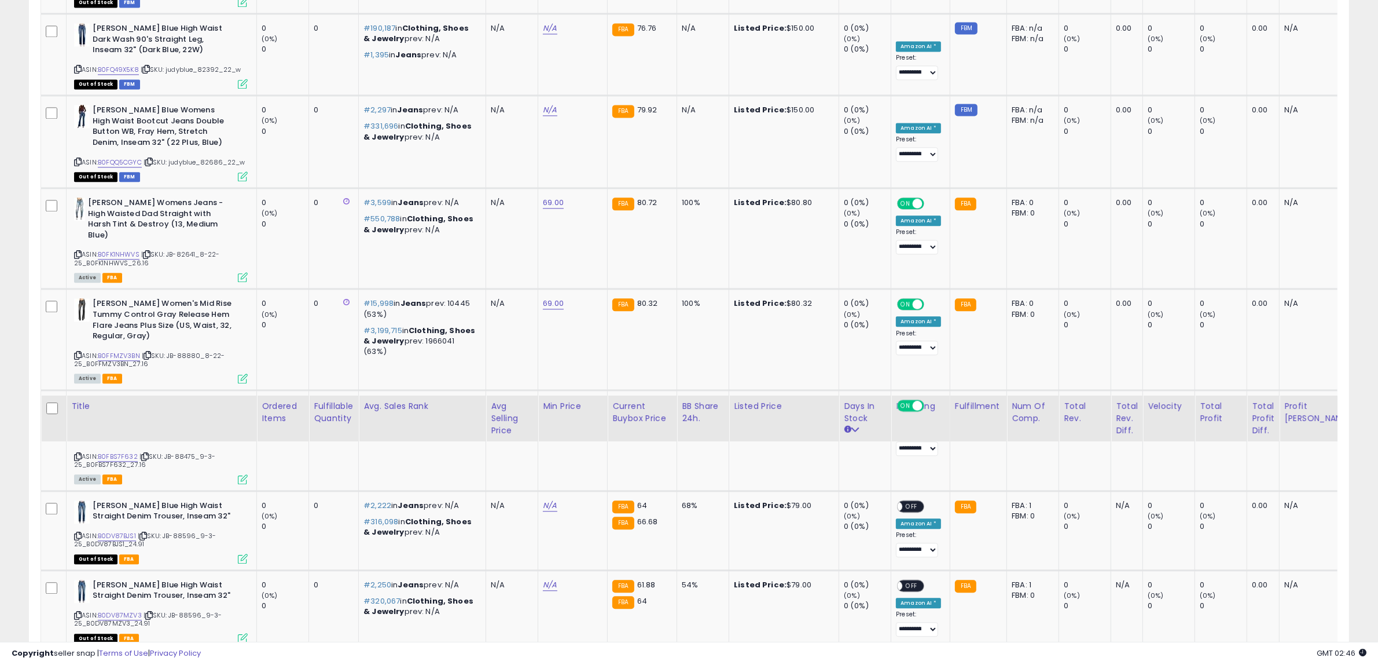
scroll to position [4469, 0]
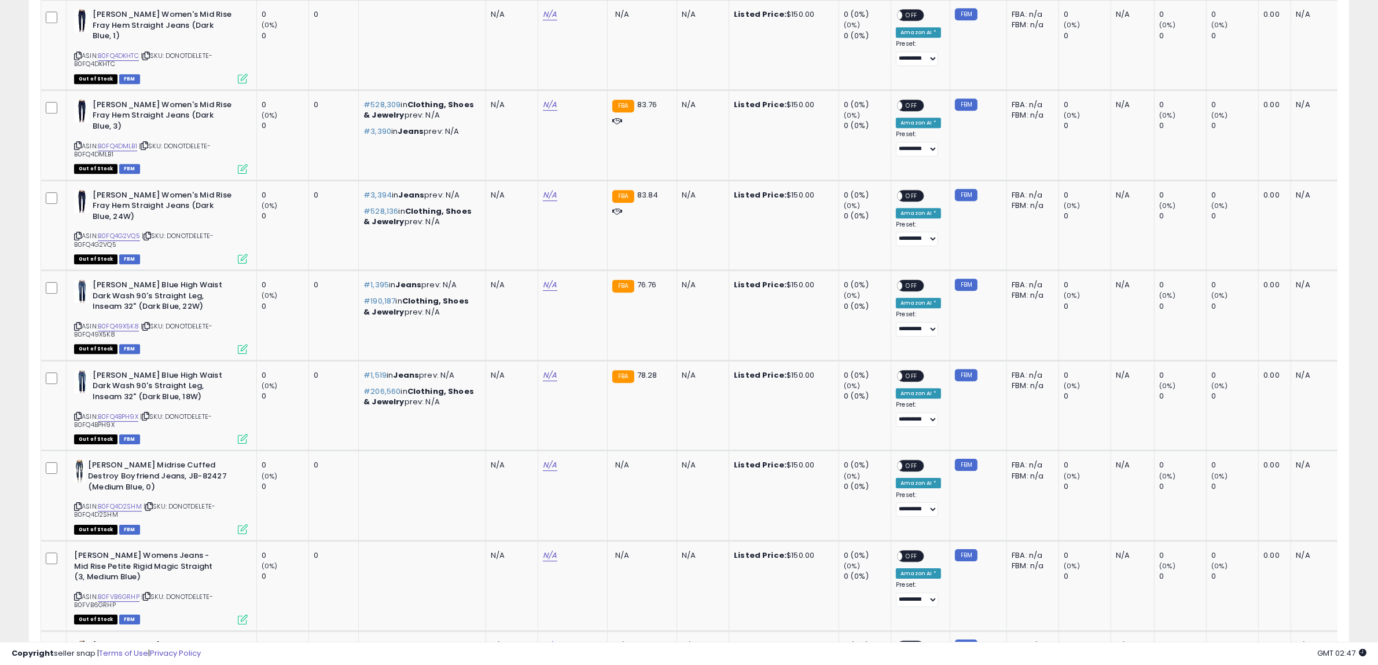
scroll to position [4519, 0]
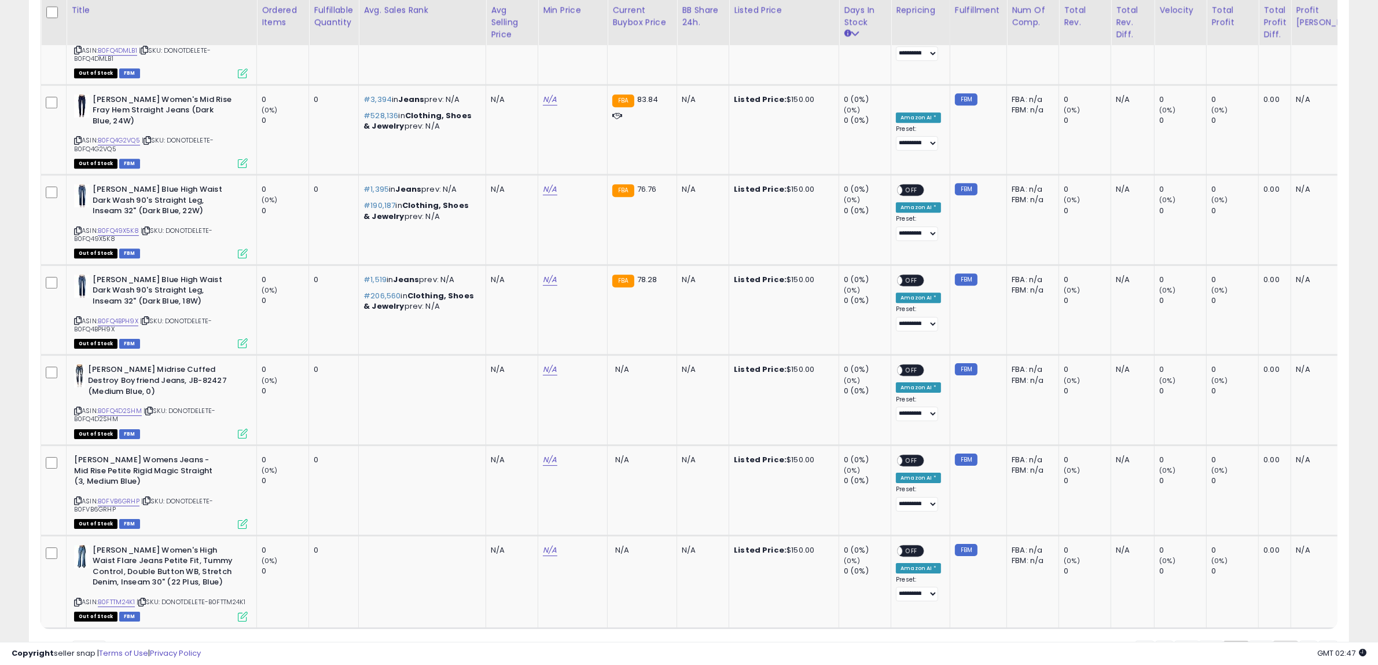
click at [1285, 640] on link "36" at bounding box center [1285, 650] width 25 height 20
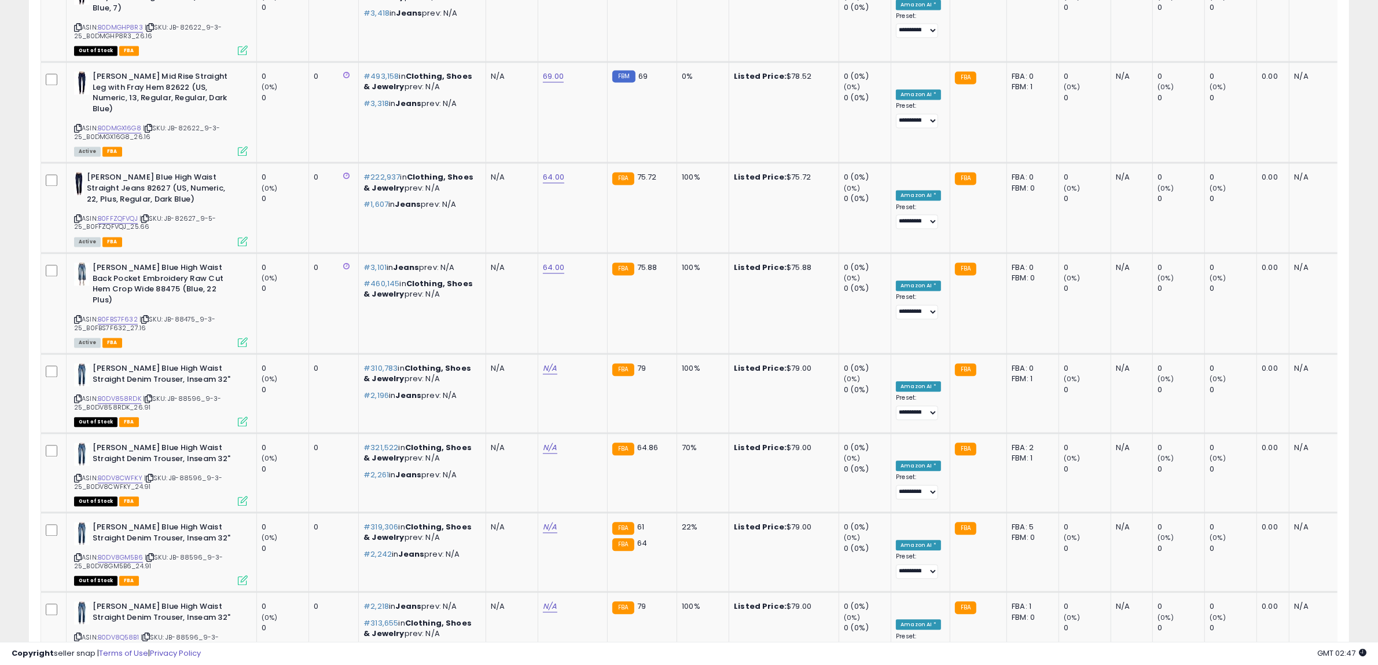
scroll to position [4487, 0]
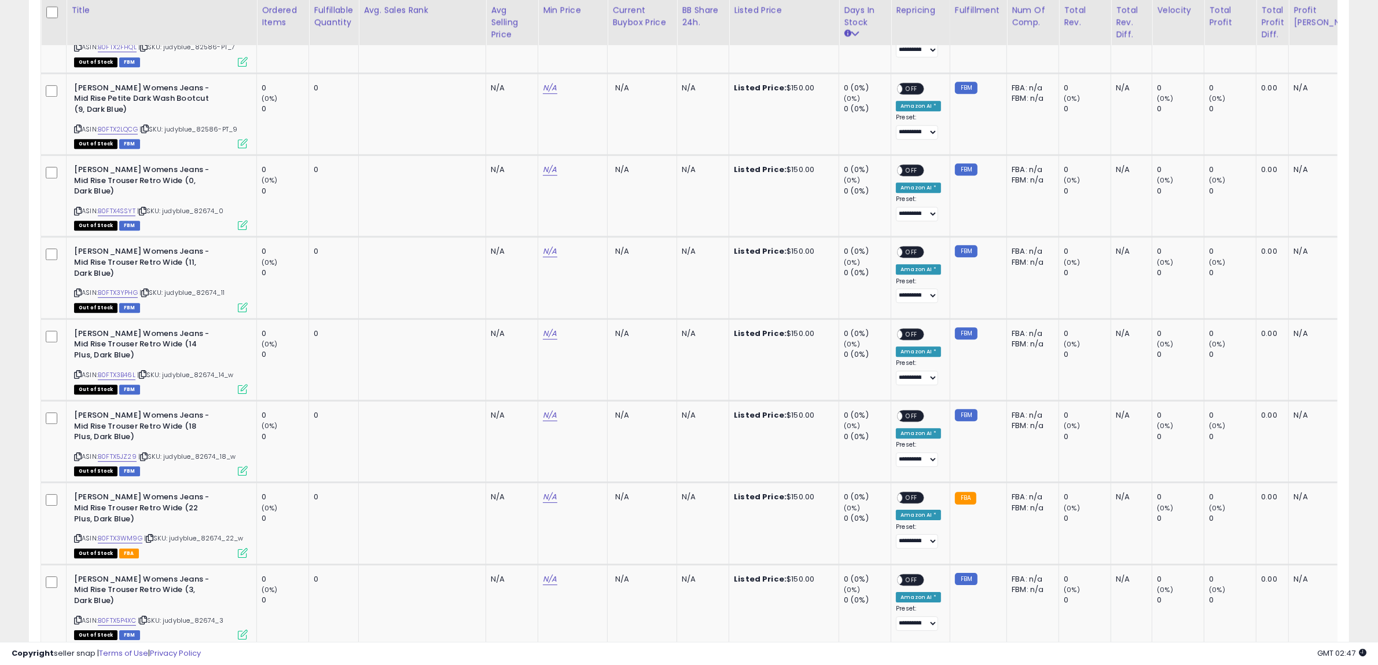
scroll to position [4421, 0]
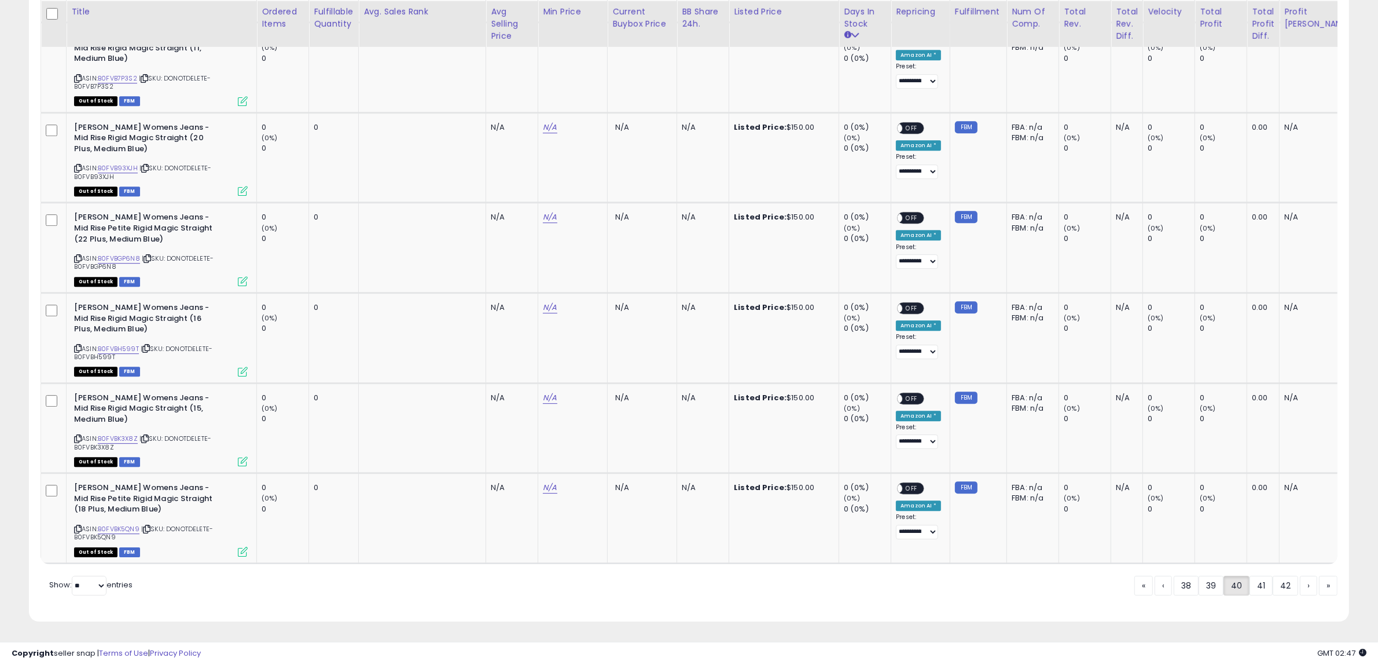
scroll to position [4311, 0]
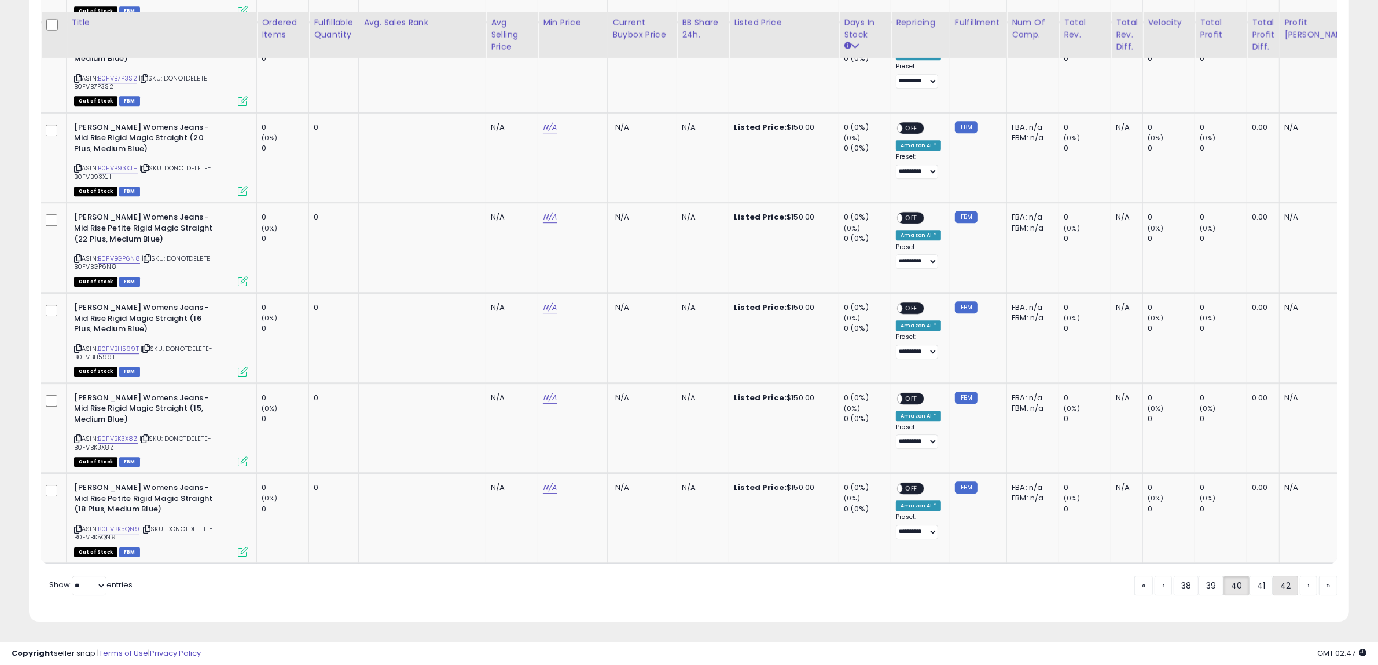
click at [1282, 588] on link "42" at bounding box center [1285, 585] width 25 height 20
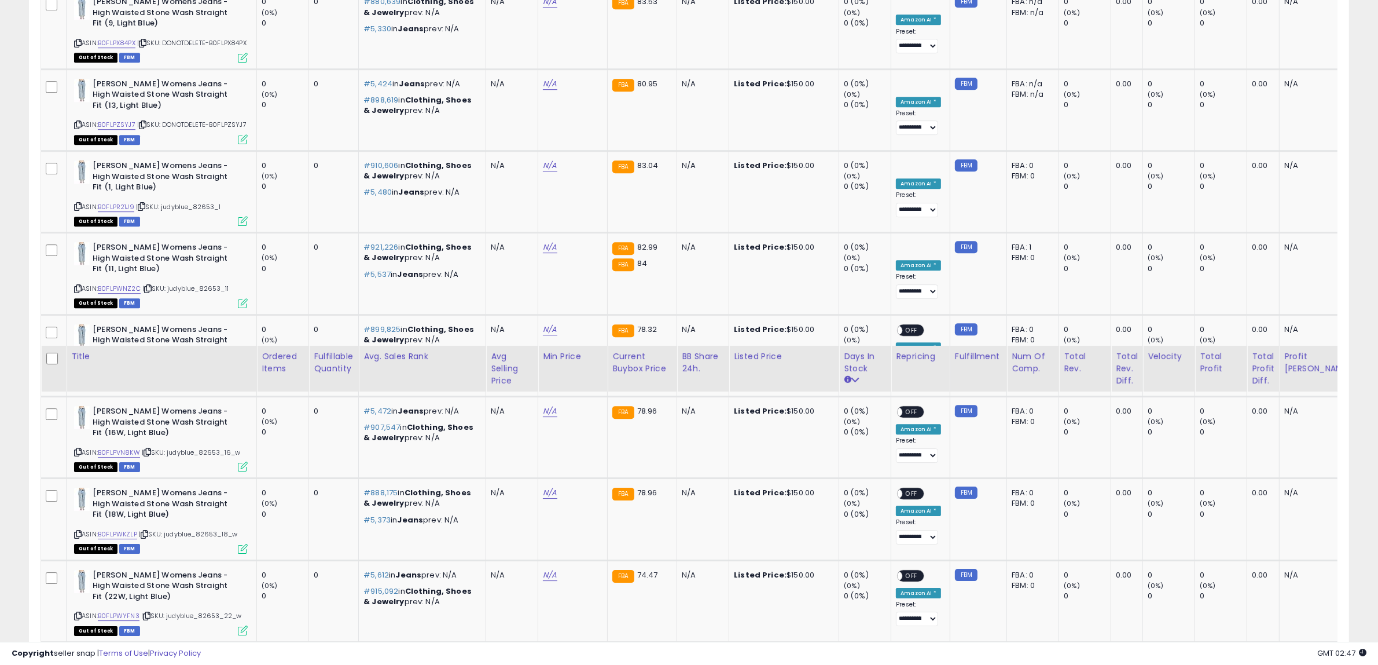
scroll to position [4789, 0]
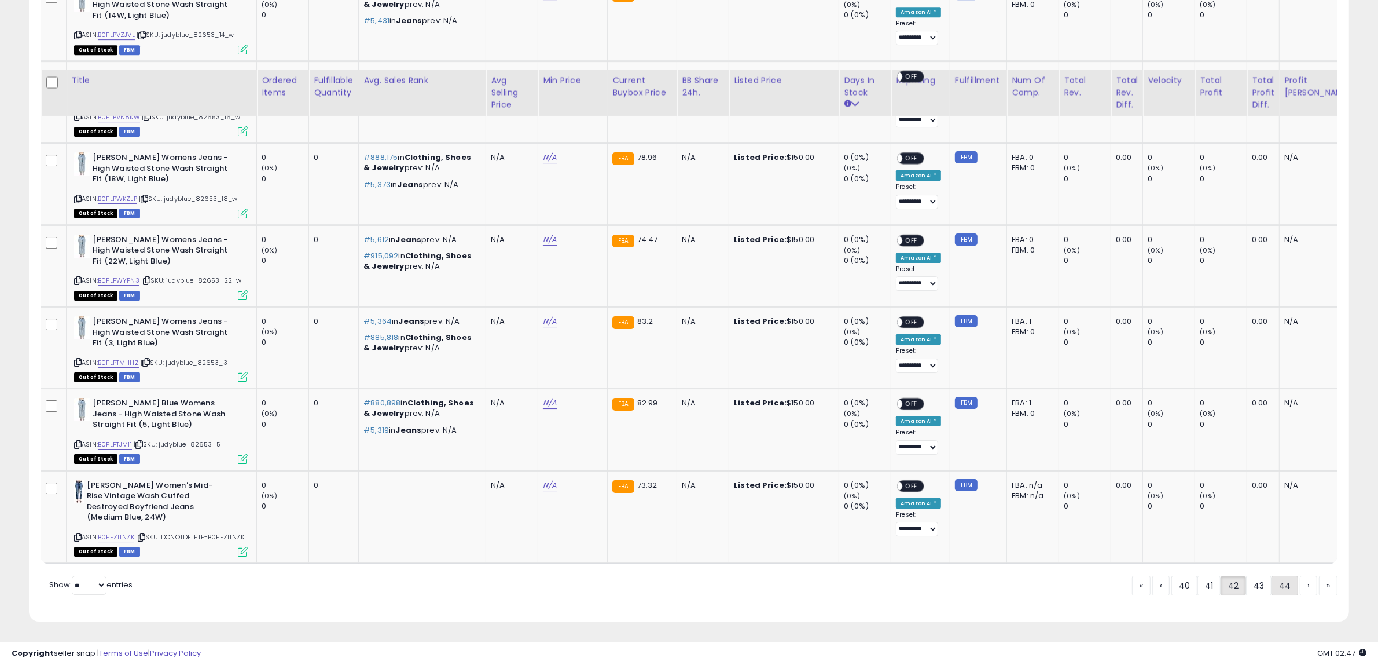
click at [1282, 589] on link "44" at bounding box center [1285, 585] width 27 height 20
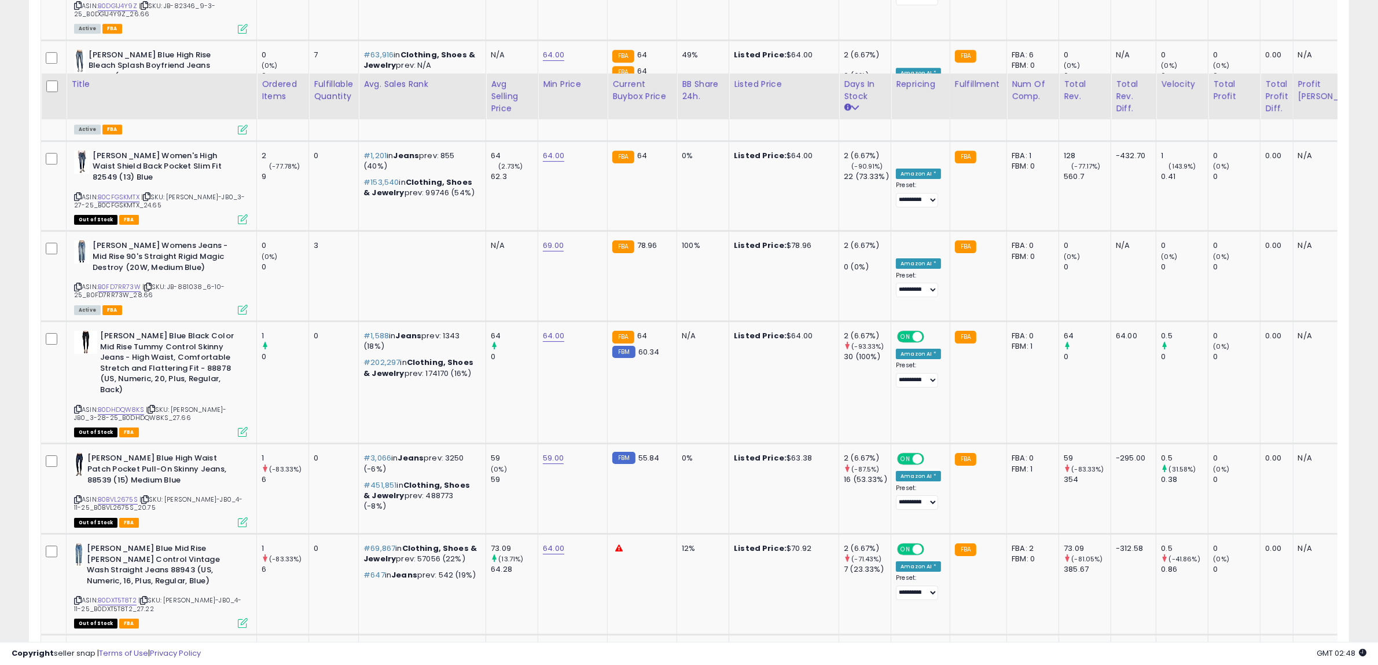
scroll to position [4770, 0]
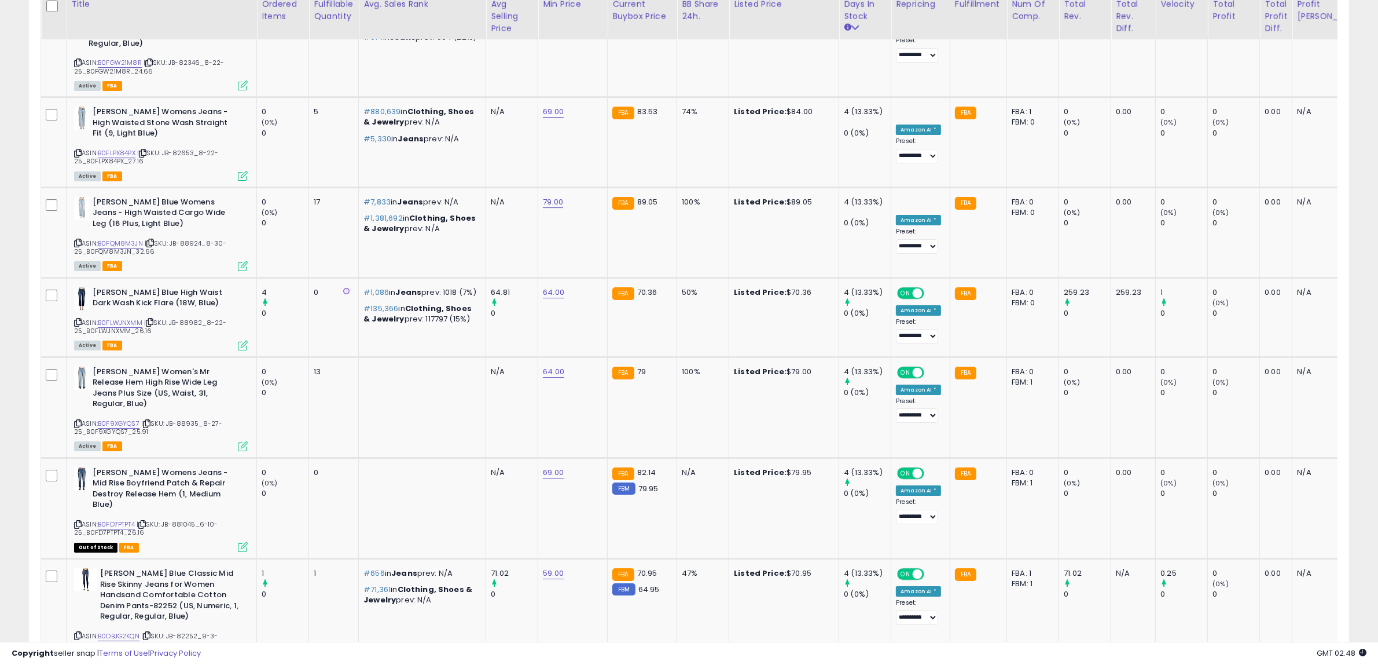
scroll to position [4788, 0]
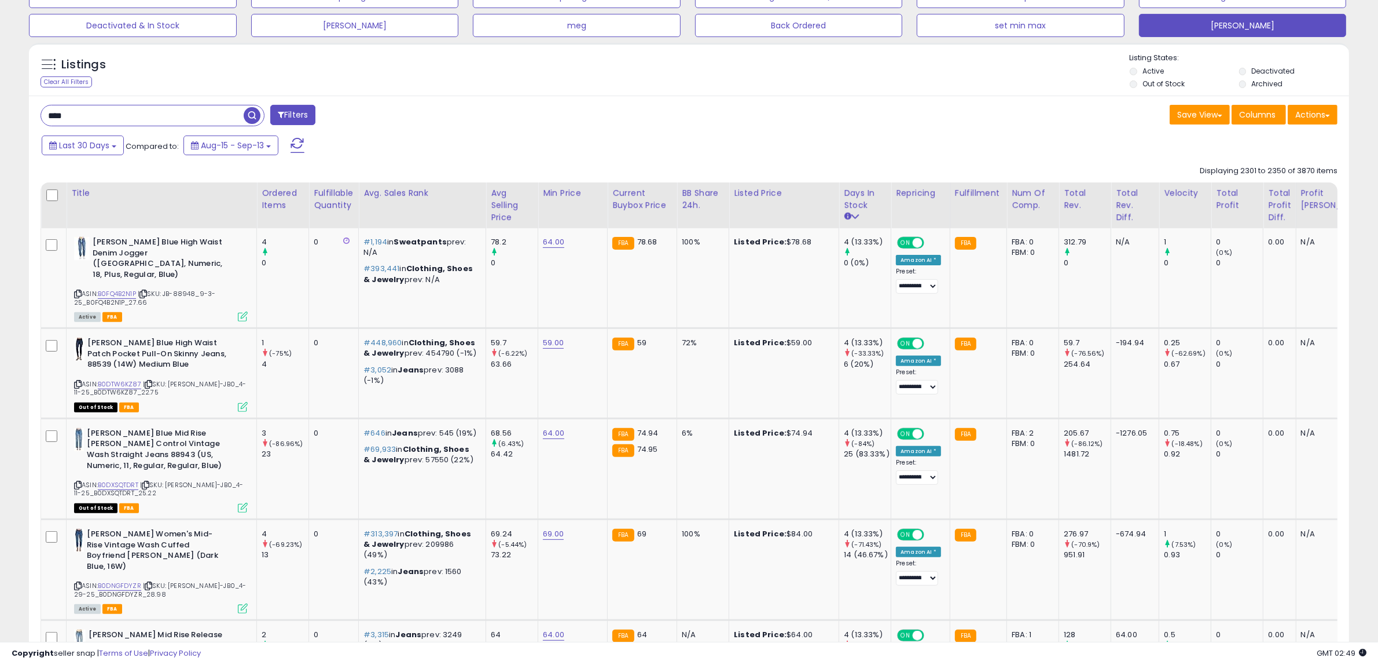
scroll to position [386, 0]
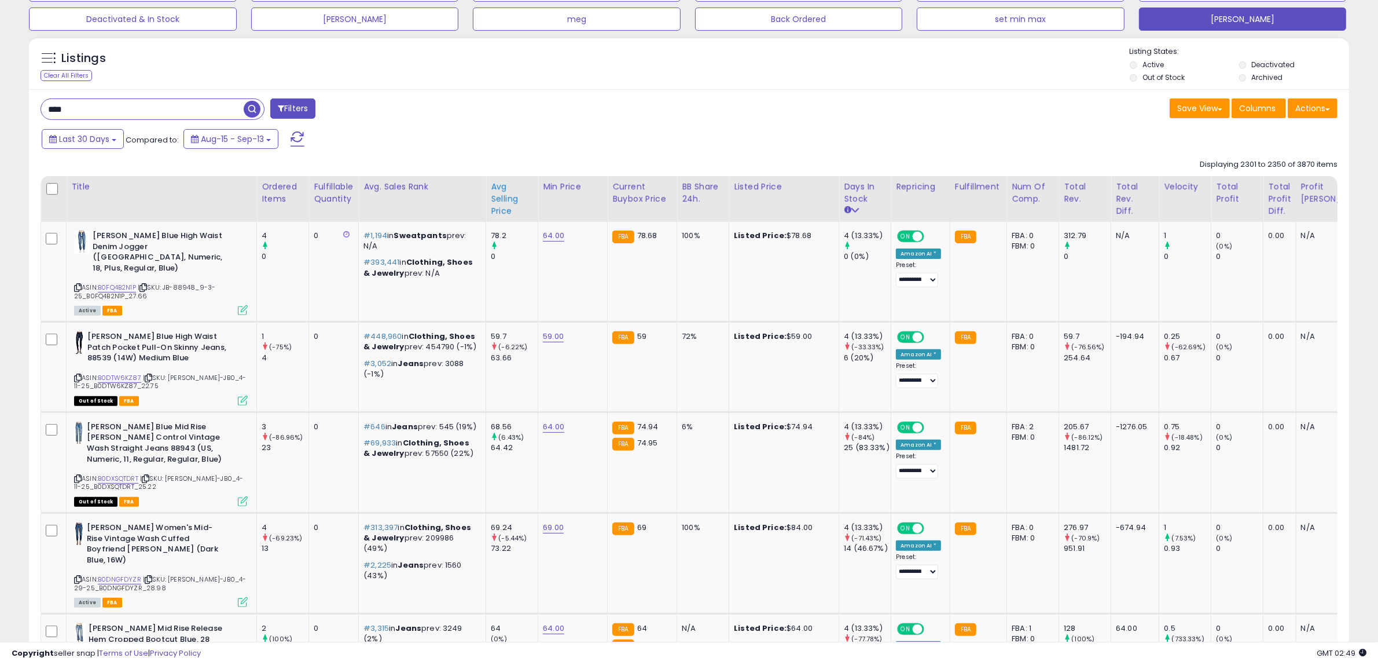
click at [502, 198] on div "Avg Selling Price" at bounding box center [512, 199] width 42 height 36
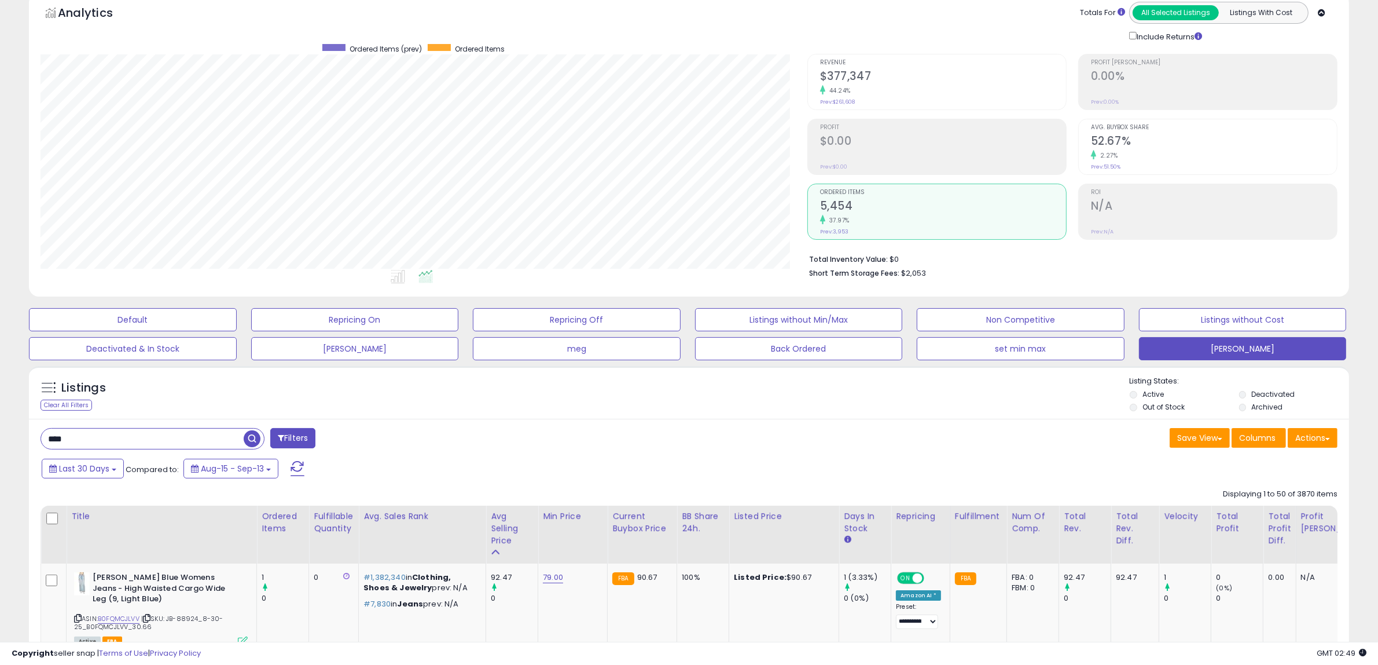
scroll to position [145, 0]
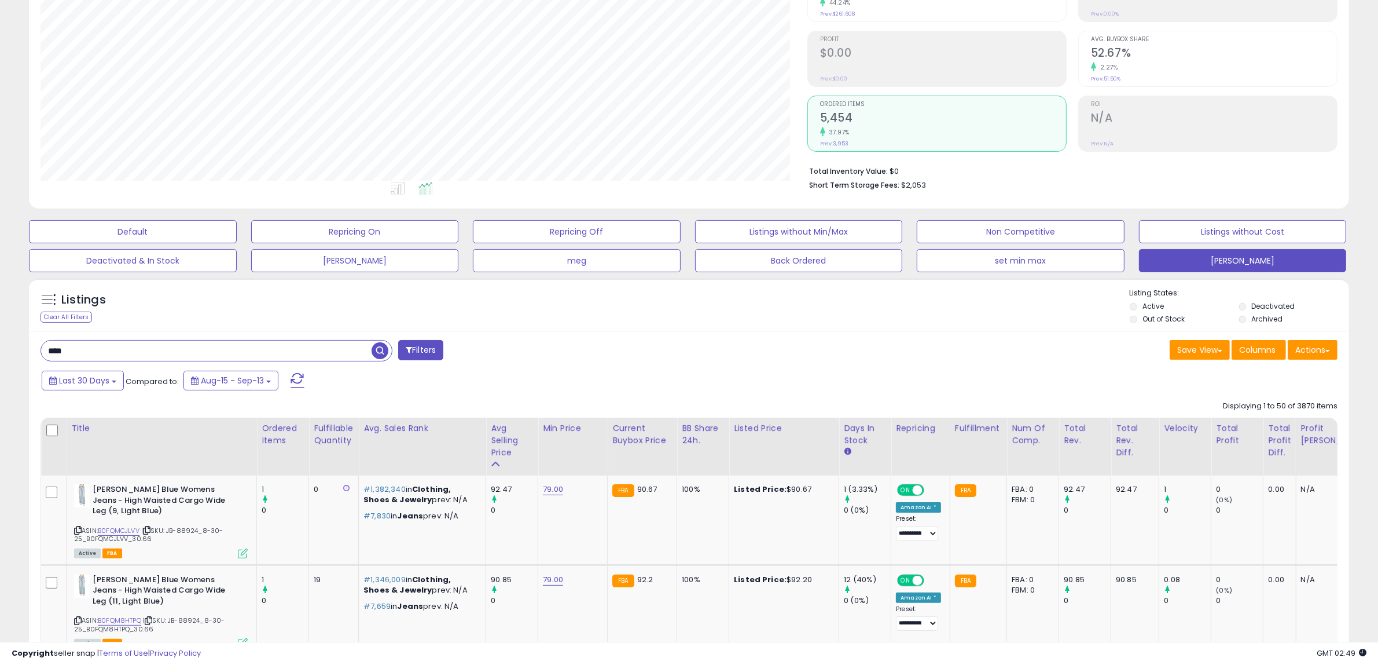
drag, startPoint x: 116, startPoint y: 355, endPoint x: 7, endPoint y: 355, distance: 109.4
type input "*****"
drag, startPoint x: 382, startPoint y: 346, endPoint x: 388, endPoint y: 346, distance: 5.8
click at [384, 346] on span "button" at bounding box center [380, 350] width 17 height 17
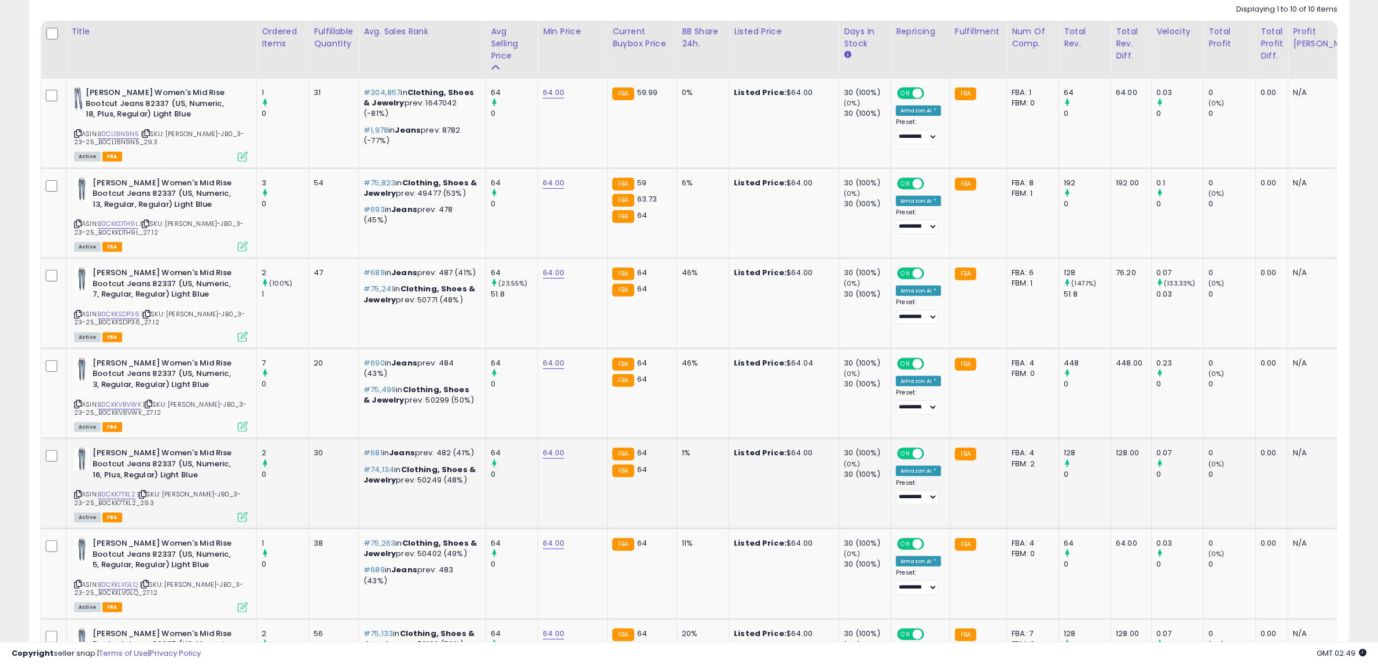
scroll to position [447, 0]
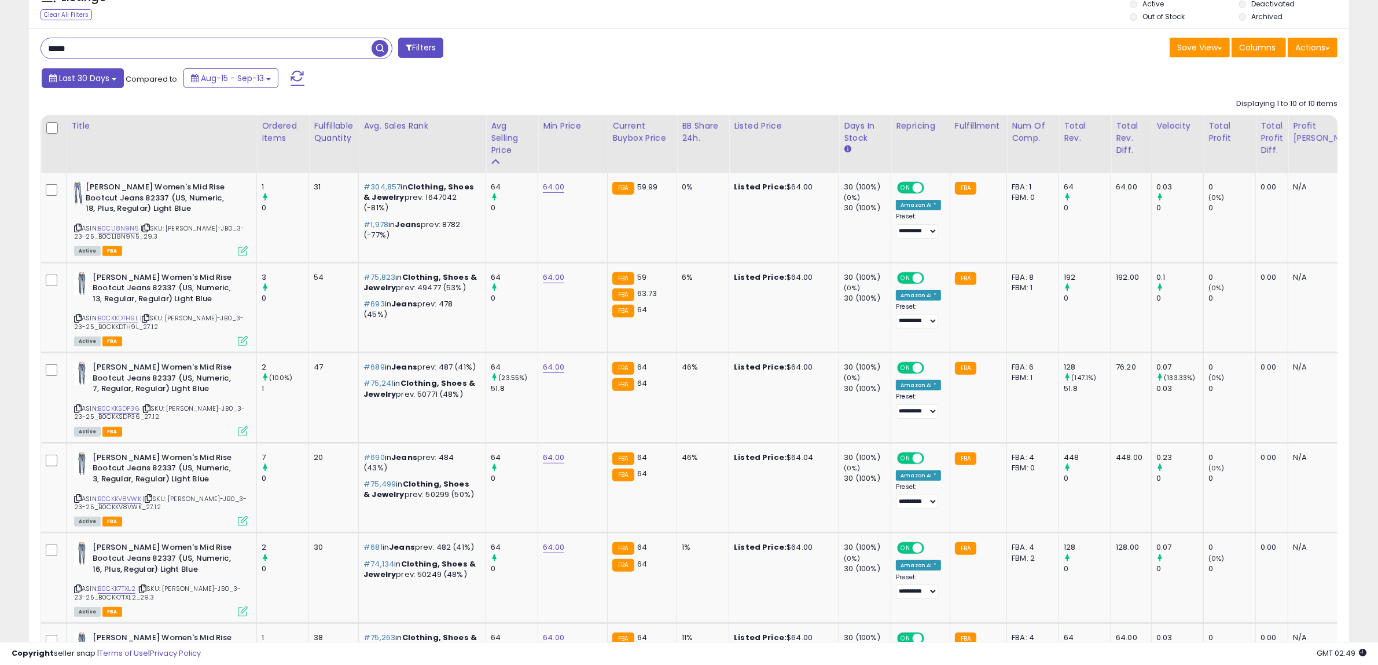
click at [114, 77] on button "Last 30 Days" at bounding box center [83, 78] width 82 height 20
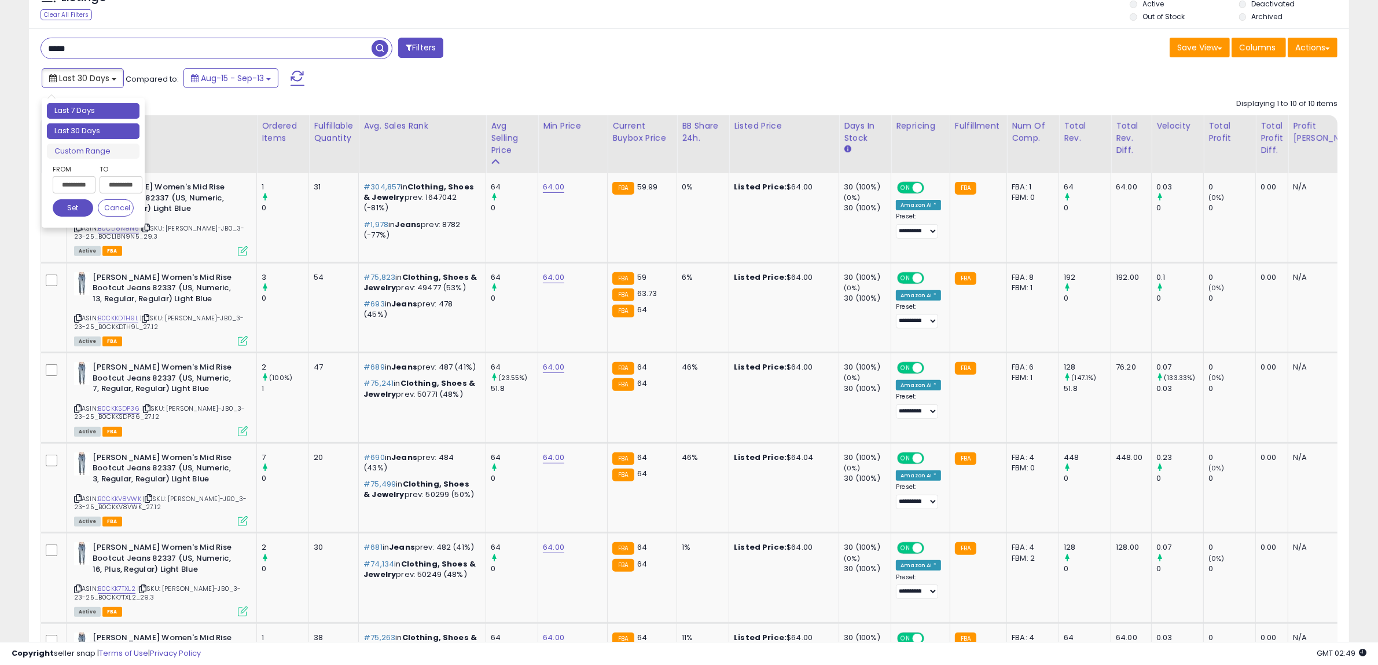
type input "**********"
click at [96, 109] on li "Last 7 Days" at bounding box center [93, 111] width 93 height 16
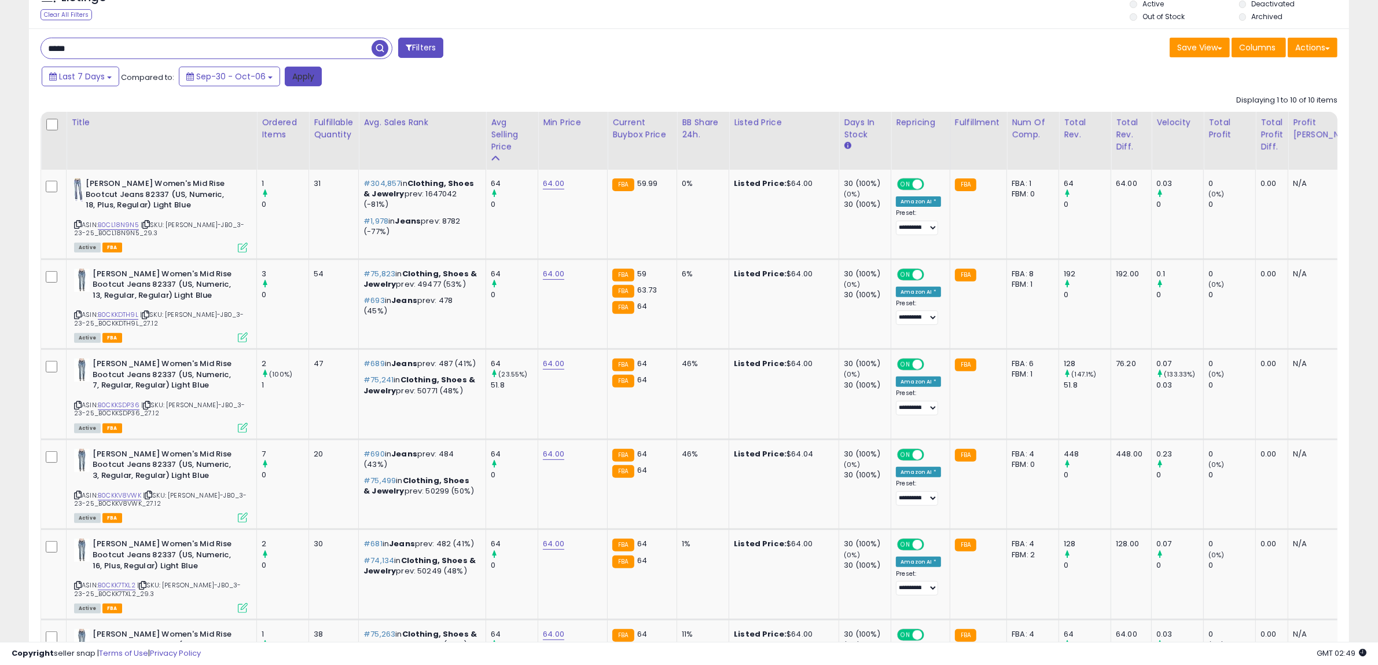
click at [293, 78] on button "Apply" at bounding box center [303, 77] width 37 height 20
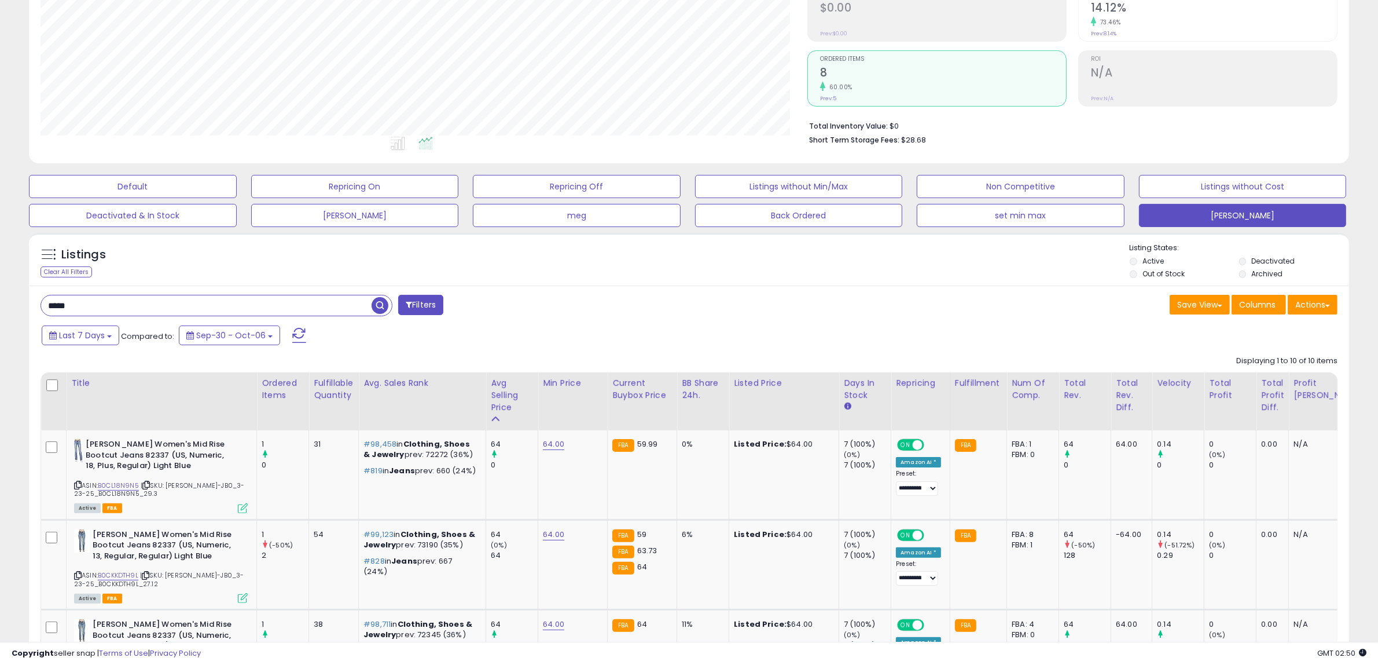
scroll to position [262, 0]
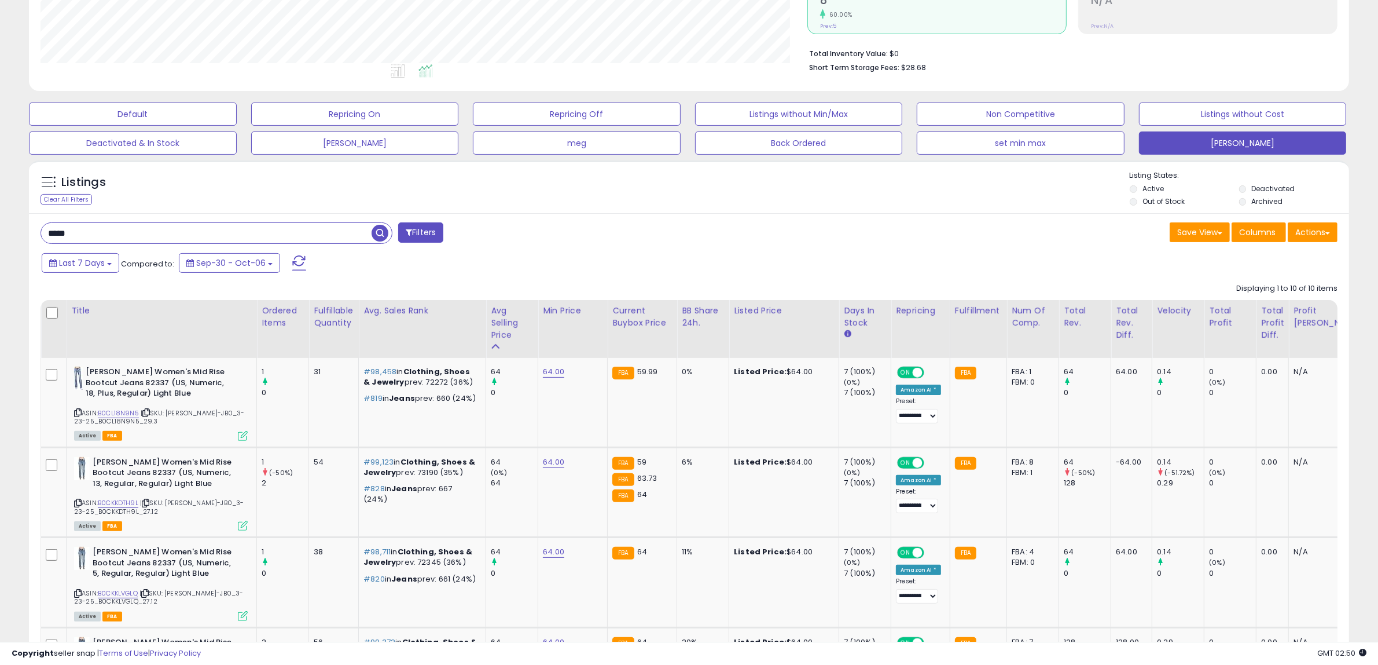
click at [346, 325] on div "Fulfillable Quantity" at bounding box center [334, 316] width 40 height 24
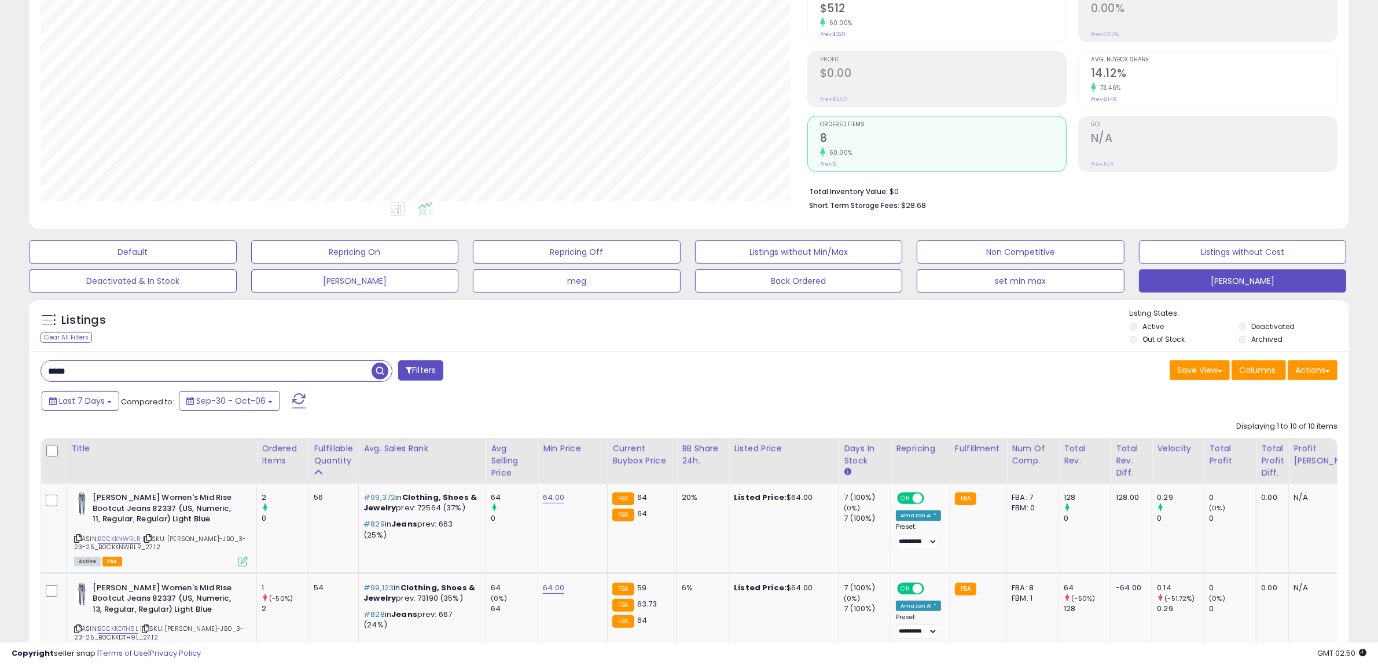
scroll to position [106, 0]
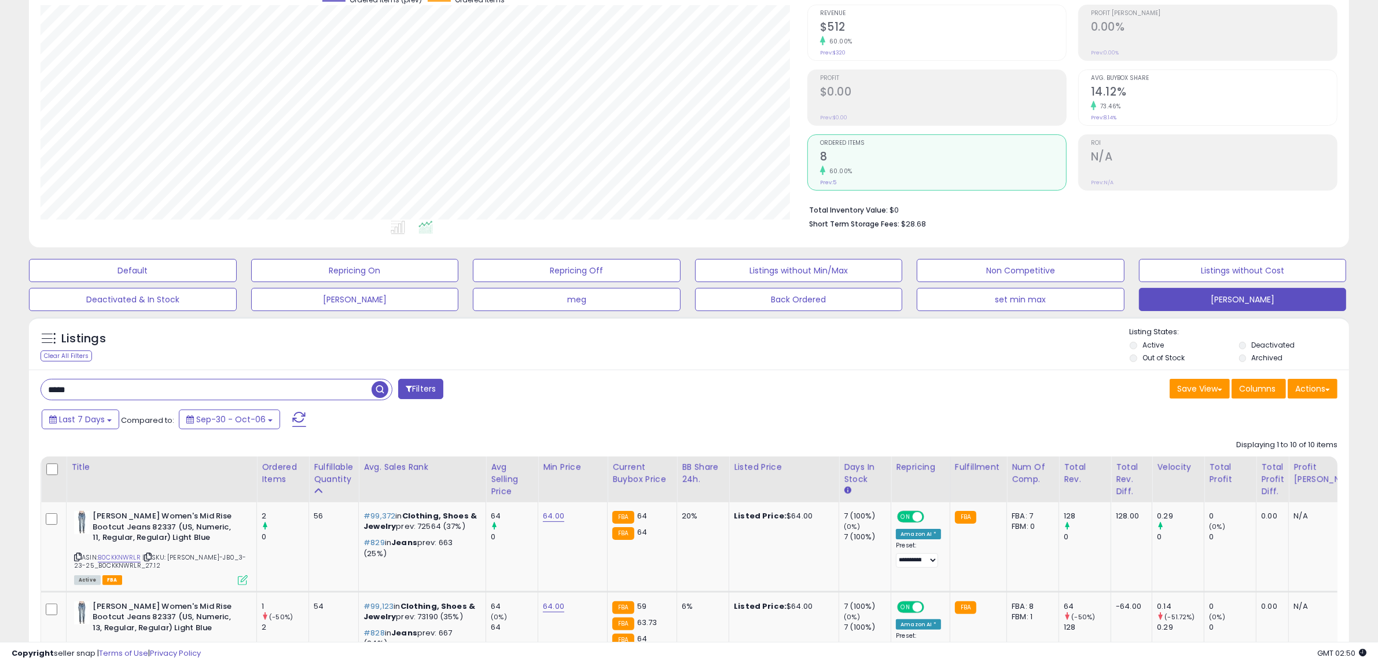
drag, startPoint x: 82, startPoint y: 392, endPoint x: -23, endPoint y: 397, distance: 104.9
click at [0, 397] on html "Unable to login Retrieving listings data.. has not yet accepted the Terms of Us…" at bounding box center [689, 226] width 1378 height 665
click at [382, 388] on span "button" at bounding box center [380, 389] width 17 height 17
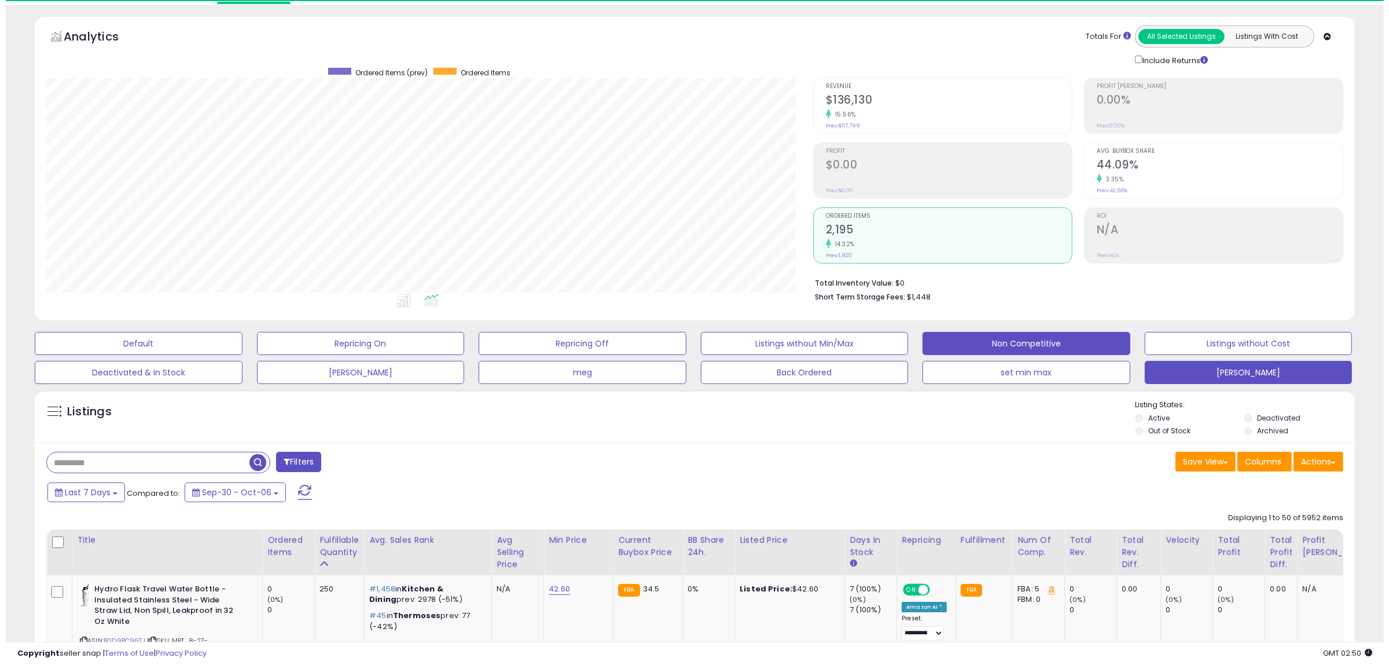
scroll to position [237, 767]
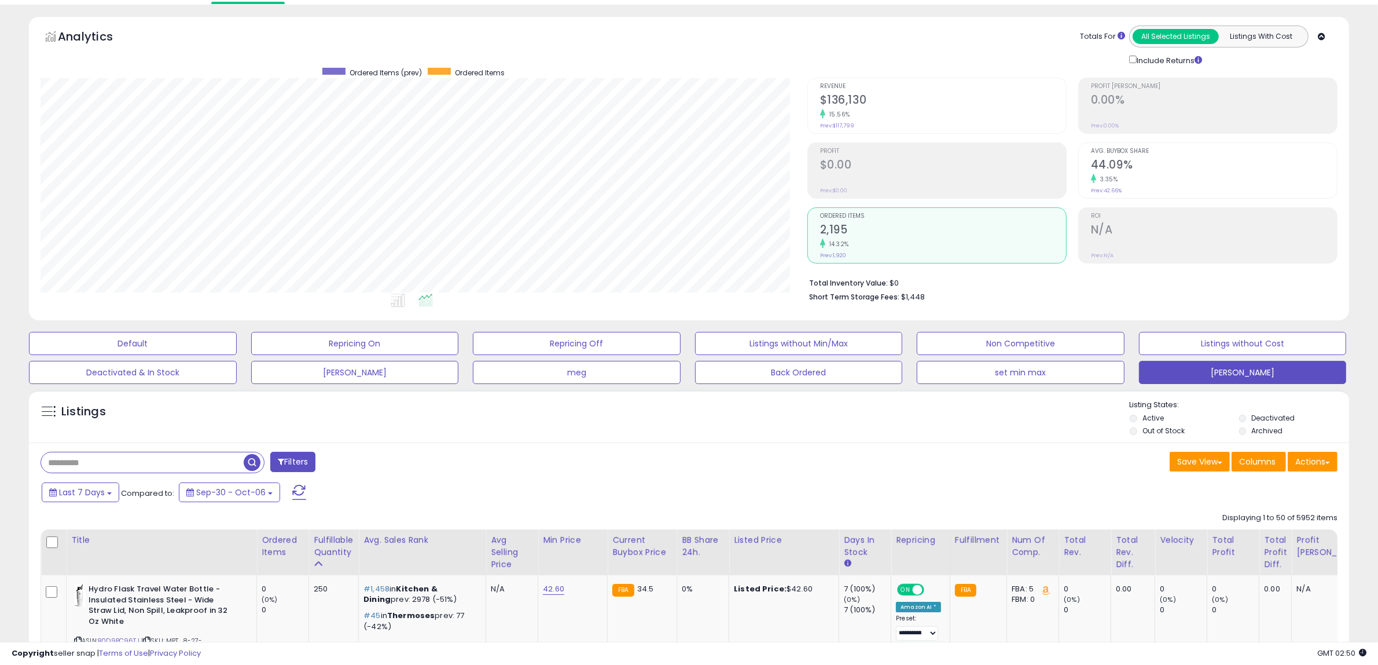
click at [843, 101] on h2 "$136,130" at bounding box center [943, 101] width 246 height 16
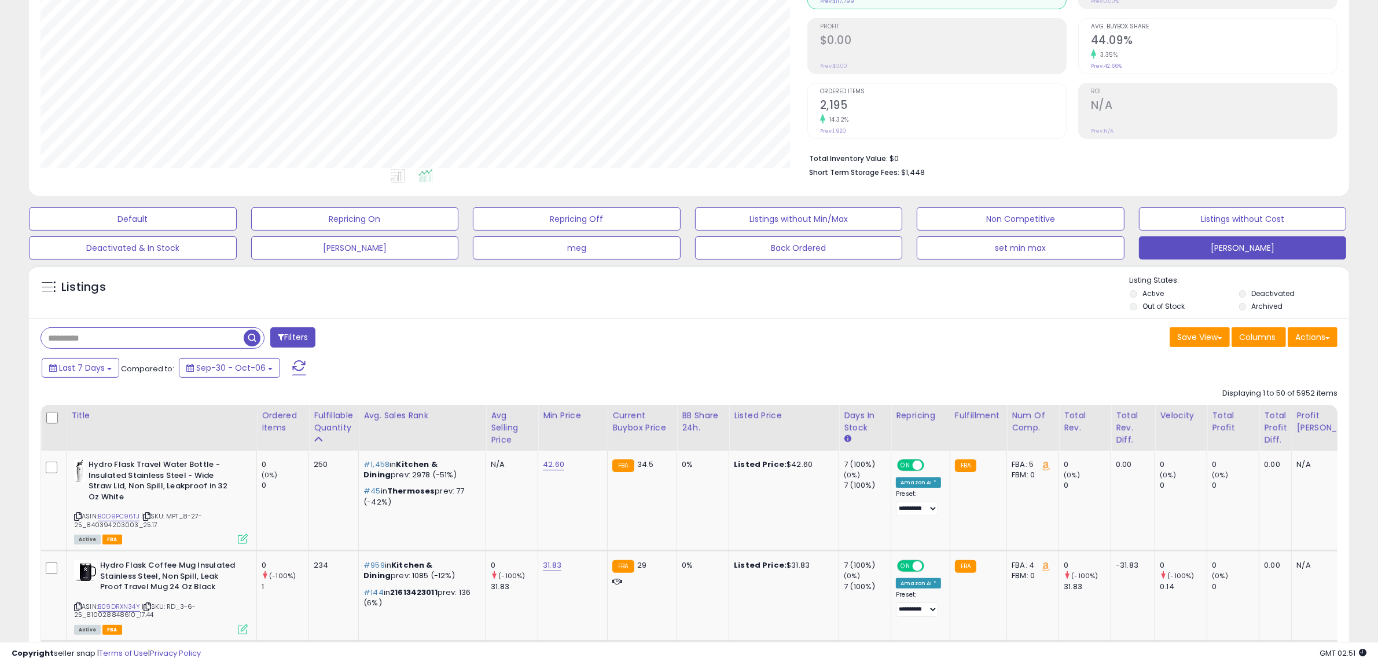
scroll to position [0, 0]
